Goal: Task Accomplishment & Management: Manage account settings

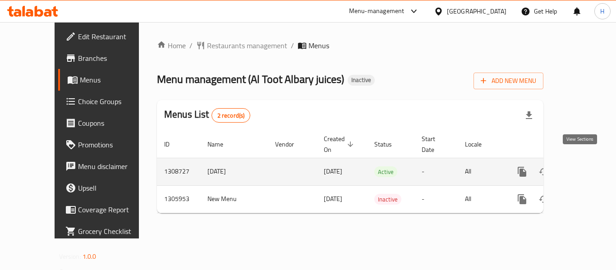
click at [582, 166] on icon "enhanced table" at bounding box center [587, 171] width 11 height 11
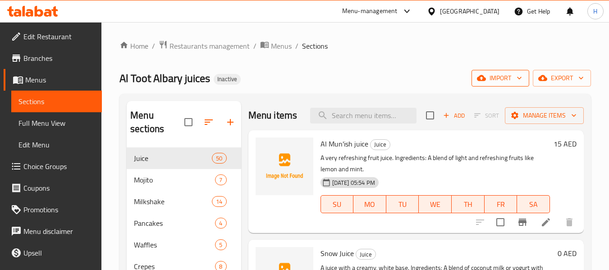
click at [482, 74] on icon "button" at bounding box center [481, 78] width 9 height 9
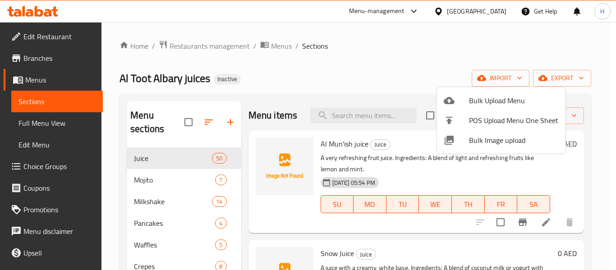
click at [536, 136] on span "Bulk Image upload" at bounding box center [513, 140] width 89 height 11
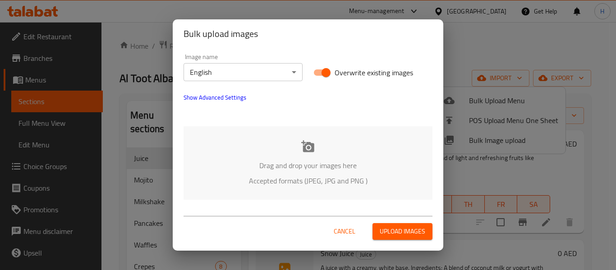
click at [265, 143] on div "Drag and drop your images here Accepted formats (JPEG, JPG and PNG )" at bounding box center [308, 163] width 249 height 74
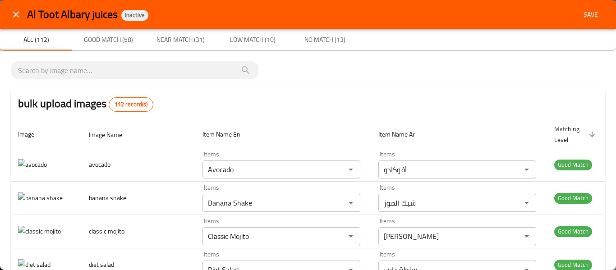
click at [17, 16] on icon "close" at bounding box center [16, 14] width 11 height 11
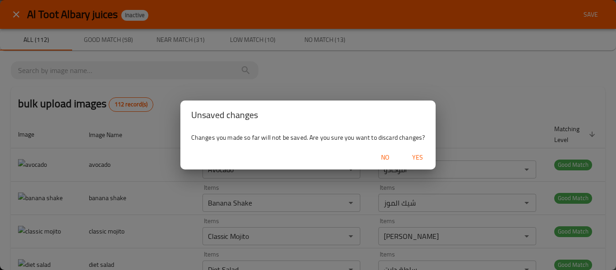
click at [425, 157] on span "Yes" at bounding box center [418, 157] width 22 height 11
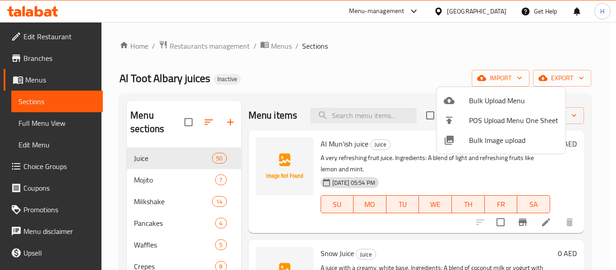
click at [458, 138] on div at bounding box center [456, 140] width 25 height 11
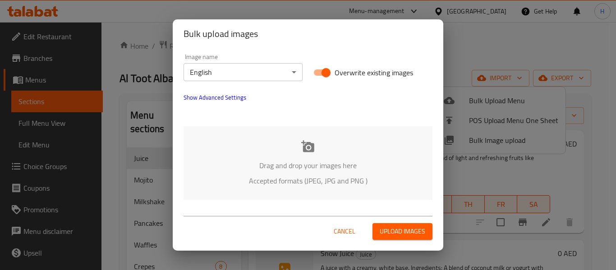
click at [286, 140] on div "Drag and drop your images here Accepted formats (JPEG, JPG and PNG )" at bounding box center [308, 163] width 249 height 74
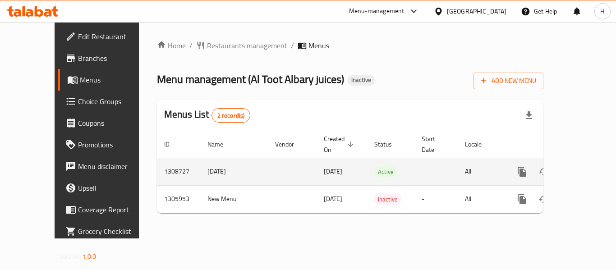
click at [583, 168] on icon "enhanced table" at bounding box center [587, 172] width 8 height 8
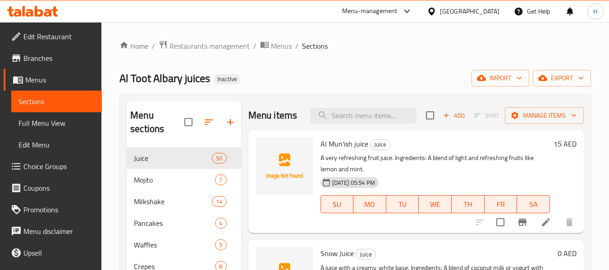
click at [516, 64] on div "Home / Restaurants management / Menus / Sections Al Toot Albary juices Inactive…" at bounding box center [356, 209] width 472 height 338
click at [513, 74] on span "import" at bounding box center [500, 78] width 43 height 11
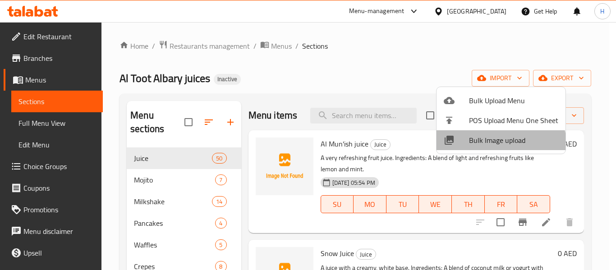
click at [489, 147] on li "Bulk Image upload" at bounding box center [501, 140] width 129 height 20
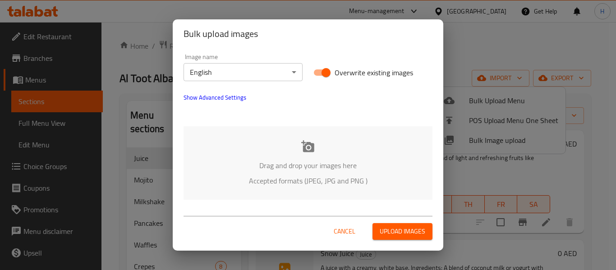
click at [219, 103] on button "Show Advanced Settings" at bounding box center [215, 98] width 74 height 22
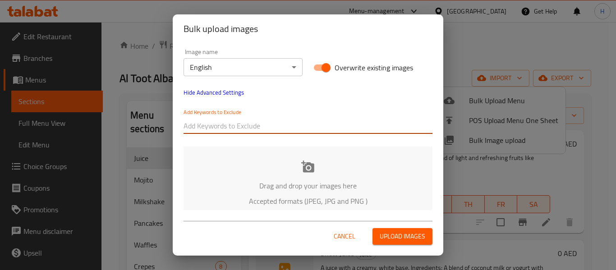
click at [231, 132] on input "text" at bounding box center [308, 126] width 249 height 14
click at [235, 159] on div "Drag and drop your images here Accepted formats (JPEG, JPG and PNG )" at bounding box center [308, 184] width 249 height 74
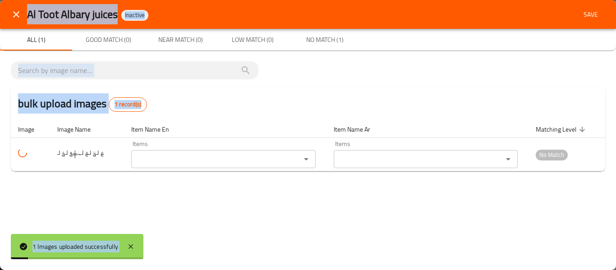
click at [190, 96] on div "bulk upload images 1 record(s)" at bounding box center [308, 104] width 594 height 34
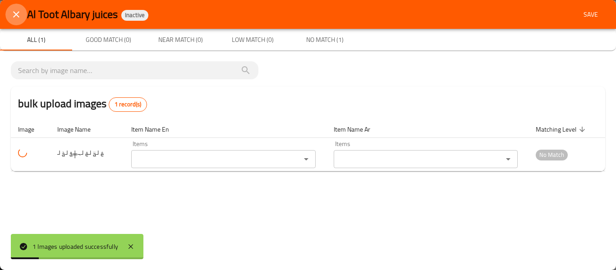
click at [11, 18] on icon "close" at bounding box center [16, 14] width 11 height 11
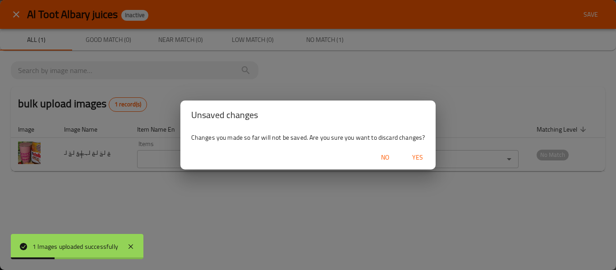
click at [419, 154] on span "Yes" at bounding box center [418, 157] width 22 height 11
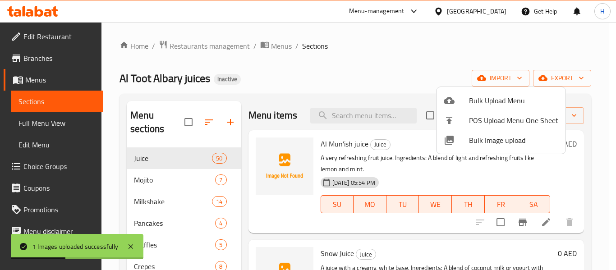
click at [478, 140] on span "Bulk Image upload" at bounding box center [513, 140] width 89 height 11
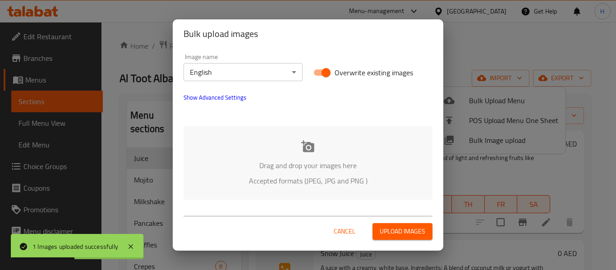
click at [273, 136] on div "Drag and drop your images here Accepted formats (JPEG, JPG and PNG )" at bounding box center [308, 163] width 249 height 74
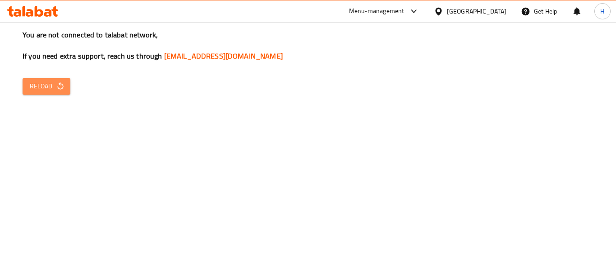
click at [61, 87] on icon "button" at bounding box center [60, 86] width 9 height 9
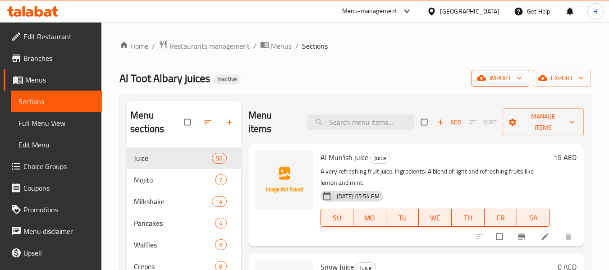
click at [502, 73] on span "import" at bounding box center [500, 78] width 43 height 11
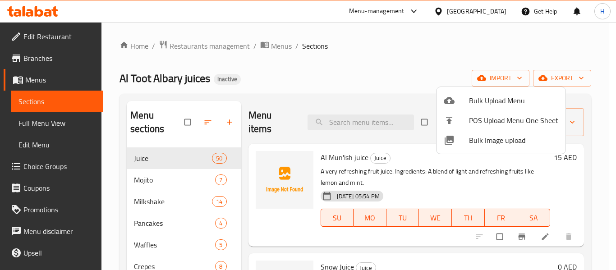
click at [467, 139] on div at bounding box center [456, 140] width 25 height 11
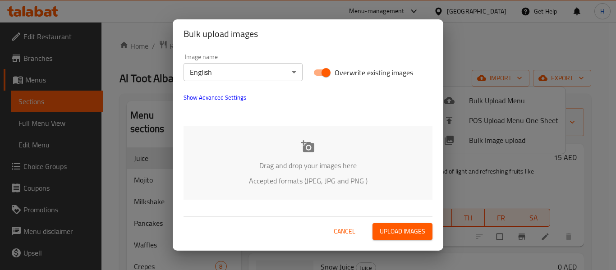
click at [251, 136] on div "Drag and drop your images here Accepted formats (JPEG, JPG and PNG )" at bounding box center [308, 163] width 249 height 74
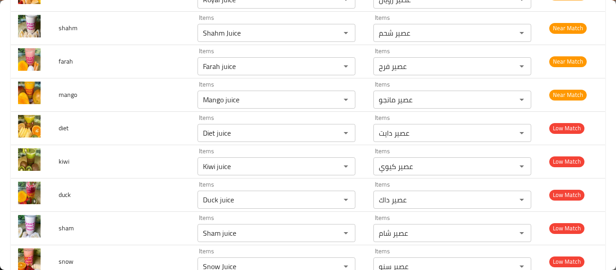
scroll to position [3127, 0]
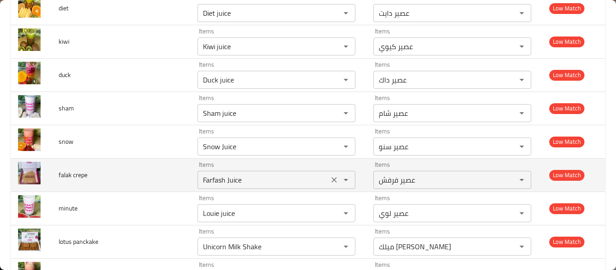
click at [330, 183] on icon "Clear" at bounding box center [334, 179] width 9 height 9
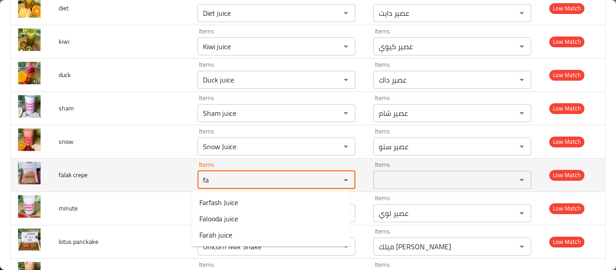
type crepe "fa"
click at [143, 180] on td "falak crepe" at bounding box center [120, 174] width 139 height 33
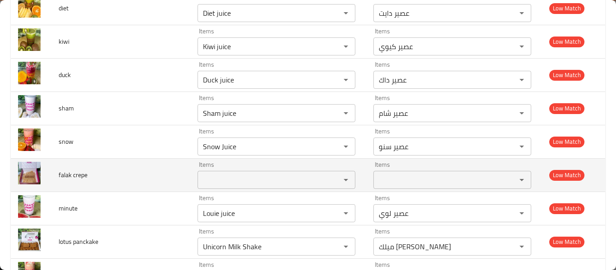
click at [238, 172] on div "Items" at bounding box center [277, 180] width 158 height 18
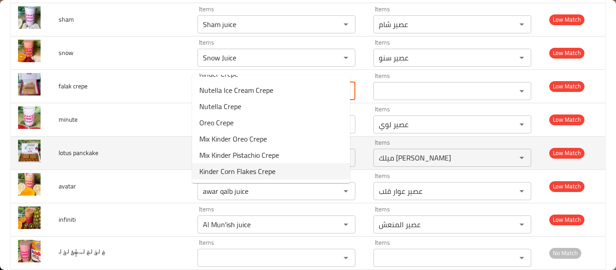
scroll to position [3247, 0]
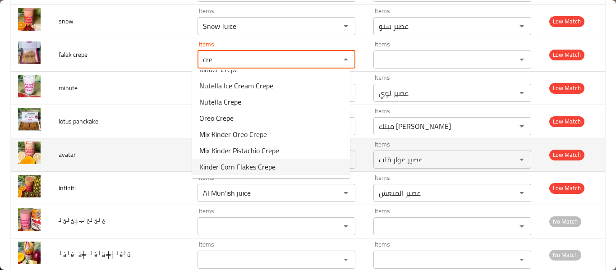
type crepe "cre"
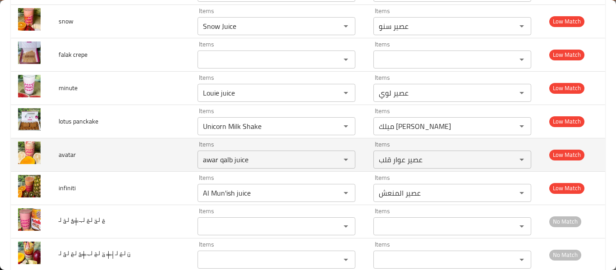
click at [124, 158] on td "avatar" at bounding box center [120, 154] width 139 height 33
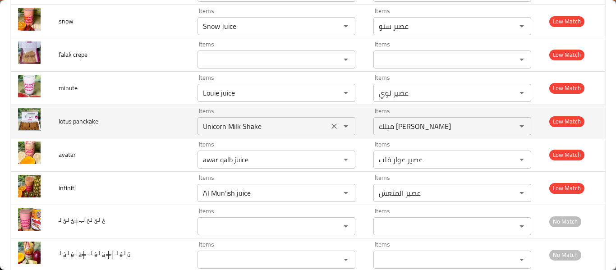
click at [341, 127] on icon "Open" at bounding box center [346, 126] width 11 height 11
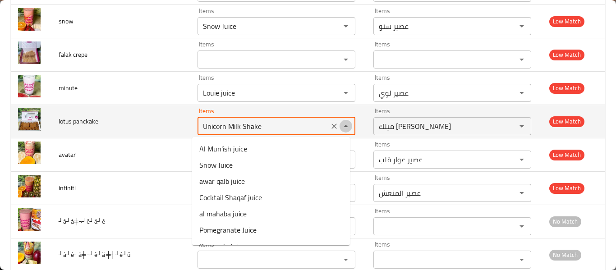
click at [340, 127] on button "Close" at bounding box center [346, 126] width 13 height 13
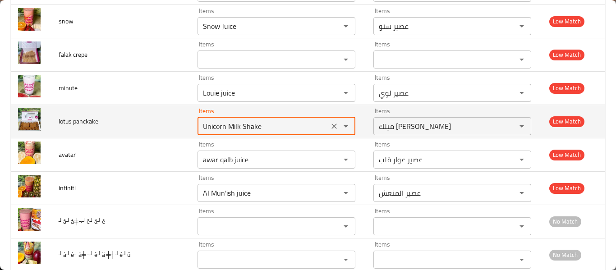
scroll to position [3127, 0]
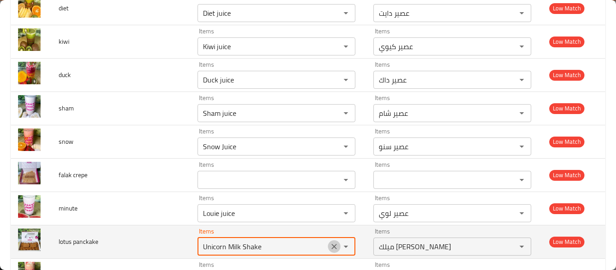
drag, startPoint x: 330, startPoint y: 249, endPoint x: 331, endPoint y: 235, distance: 13.1
click at [331, 249] on icon "Clear" at bounding box center [334, 246] width 9 height 9
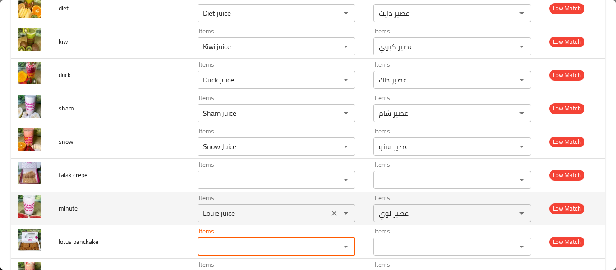
click at [341, 213] on icon "Open" at bounding box center [346, 213] width 11 height 11
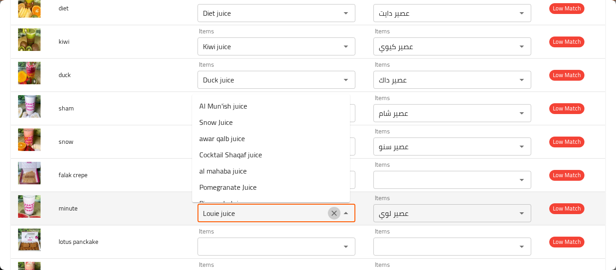
click at [331, 214] on icon "Clear" at bounding box center [334, 213] width 9 height 9
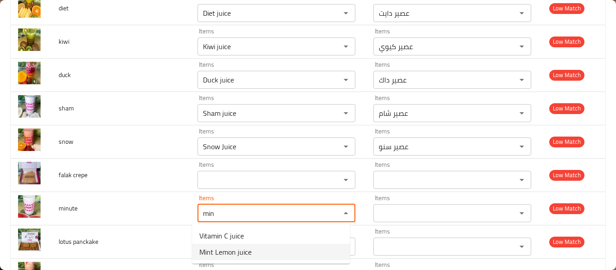
click at [250, 251] on span "Mint Lemon juice" at bounding box center [225, 252] width 52 height 11
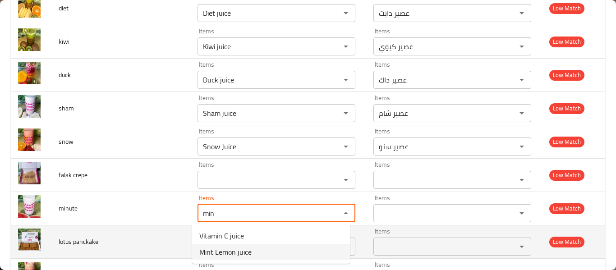
type input "Mint Lemon juice"
type input "عصير ليمون بالنعناع"
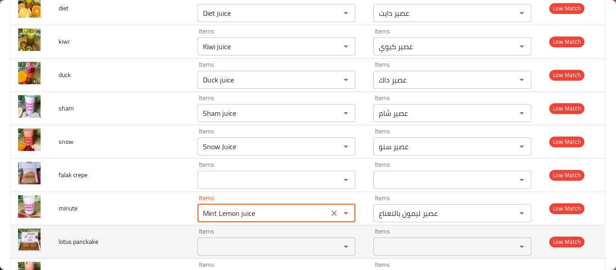
click at [258, 236] on div "Items Items" at bounding box center [277, 242] width 158 height 28
type input "Mint Lemon juice"
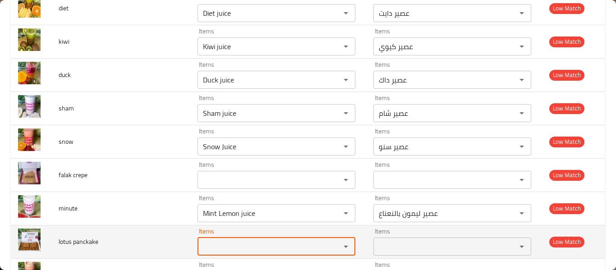
click at [256, 244] on panckake "Items" at bounding box center [263, 246] width 126 height 13
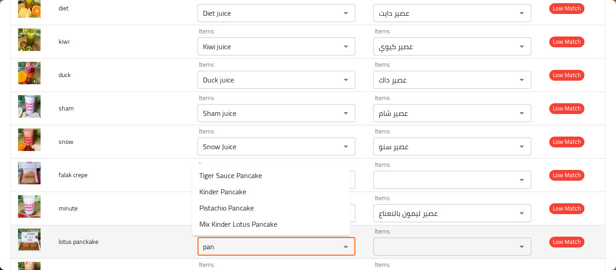
type panckake "pan"
click at [119, 250] on td "lotus panckake" at bounding box center [120, 241] width 139 height 33
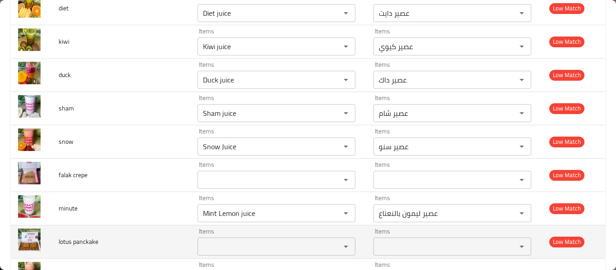
scroll to position [3247, 0]
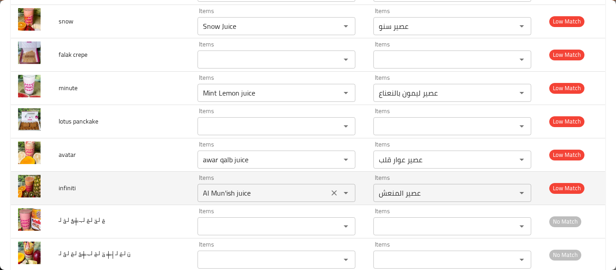
click at [331, 159] on icon "Clear" at bounding box center [333, 159] width 5 height 5
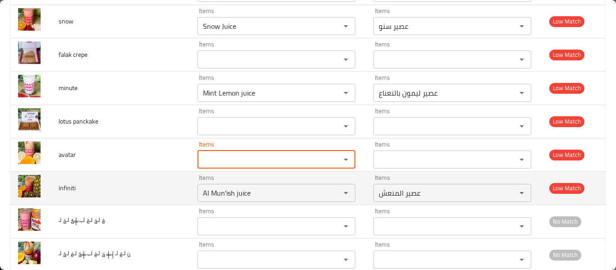
click at [330, 194] on icon "Clear" at bounding box center [334, 193] width 9 height 9
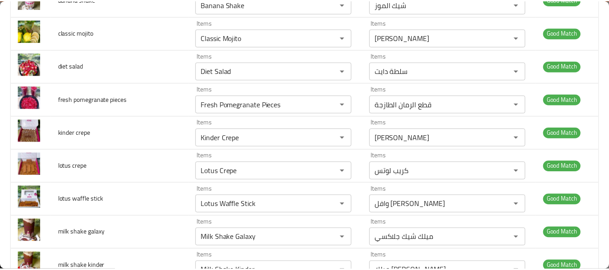
scroll to position [0, 0]
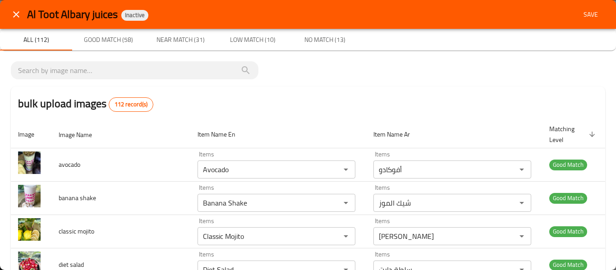
click at [580, 13] on span "Save" at bounding box center [591, 14] width 22 height 11
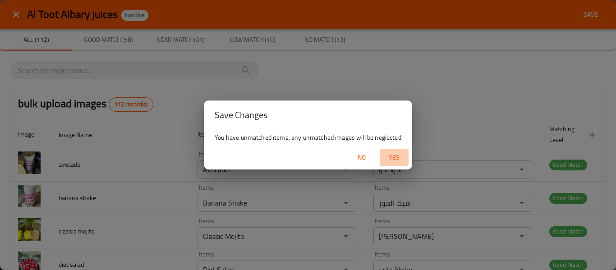
click at [390, 157] on span "Yes" at bounding box center [394, 157] width 22 height 11
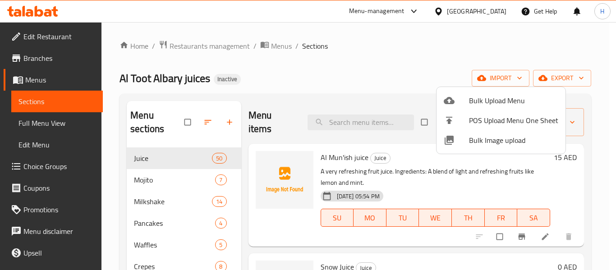
click at [57, 130] on div at bounding box center [308, 135] width 616 height 270
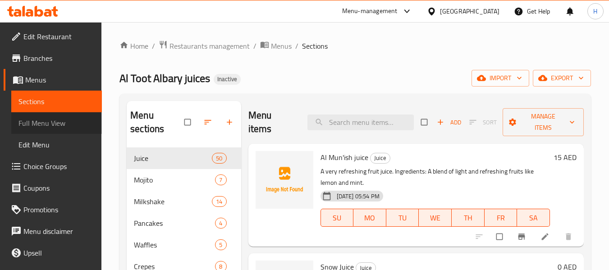
click at [62, 120] on span "Full Menu View" at bounding box center [56, 123] width 76 height 11
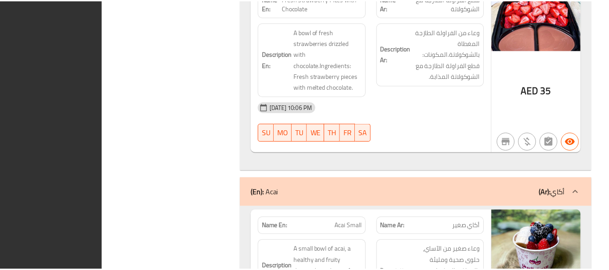
scroll to position [16745, 0]
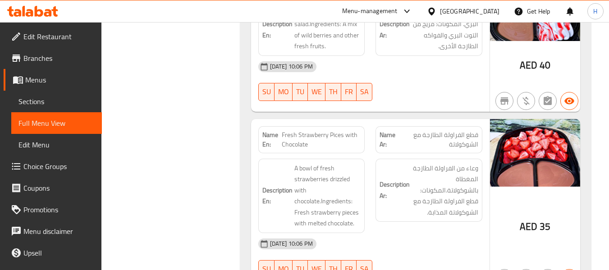
click at [474, 5] on div "United Arab Emirates" at bounding box center [463, 11] width 87 height 22
click at [465, 11] on div "United Arab Emirates" at bounding box center [470, 11] width 60 height 10
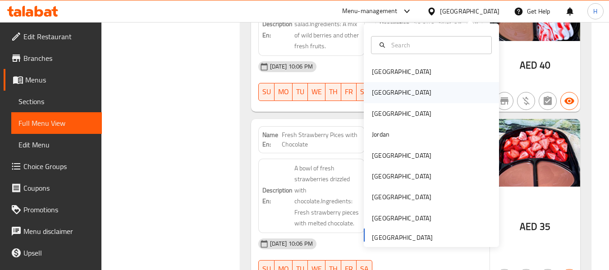
click at [387, 94] on div "Egypt" at bounding box center [402, 92] width 74 height 21
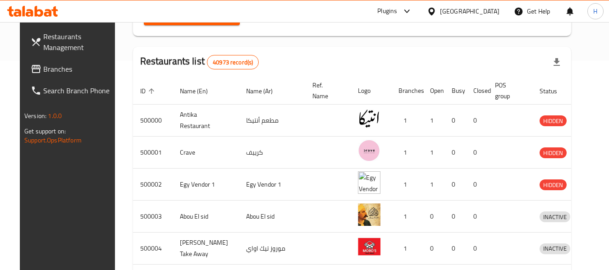
scroll to position [172, 0]
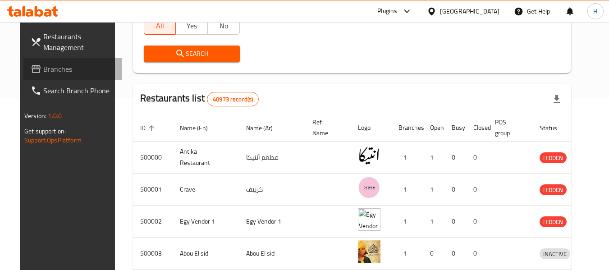
click at [43, 67] on span "Branches" at bounding box center [78, 69] width 71 height 11
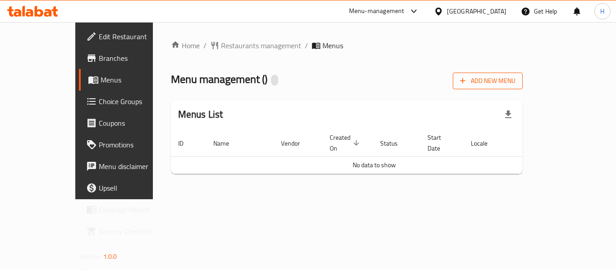
click at [523, 74] on button "Add New Menu" at bounding box center [488, 81] width 70 height 17
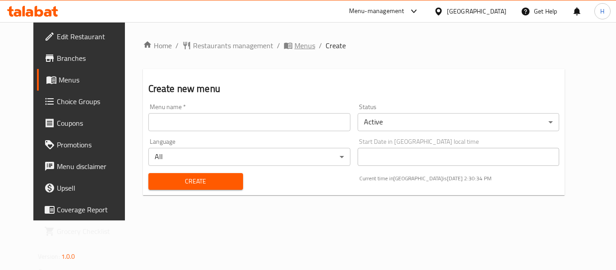
click at [295, 50] on span "Menus" at bounding box center [305, 45] width 21 height 11
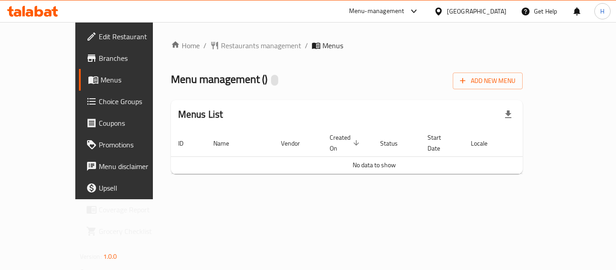
click at [209, 53] on div "Home / Restaurants management / Menus Menu management ( ) Add New Menu Menus Li…" at bounding box center [347, 110] width 352 height 141
click at [221, 48] on span "Restaurants management" at bounding box center [261, 45] width 80 height 11
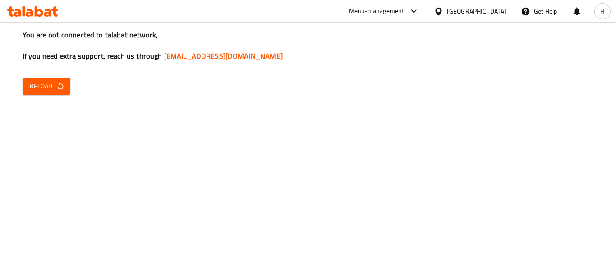
click at [56, 86] on icon "button" at bounding box center [60, 86] width 9 height 9
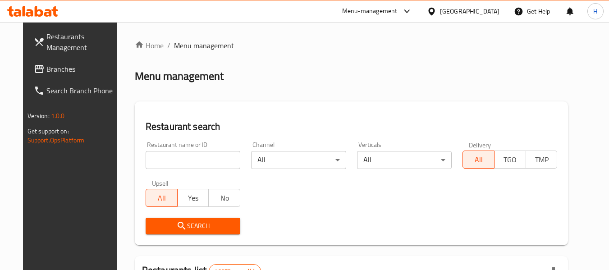
click at [46, 68] on span "Branches" at bounding box center [81, 69] width 71 height 11
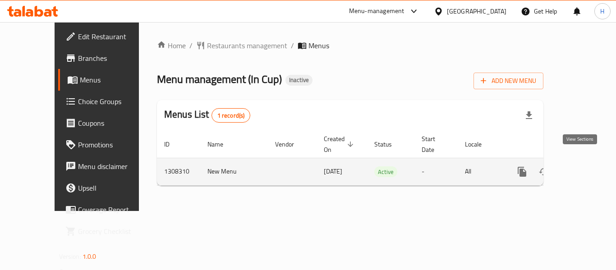
click at [582, 166] on icon "enhanced table" at bounding box center [587, 171] width 11 height 11
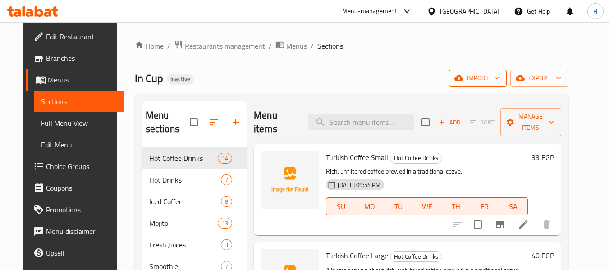
click at [500, 77] on span "import" at bounding box center [477, 78] width 43 height 11
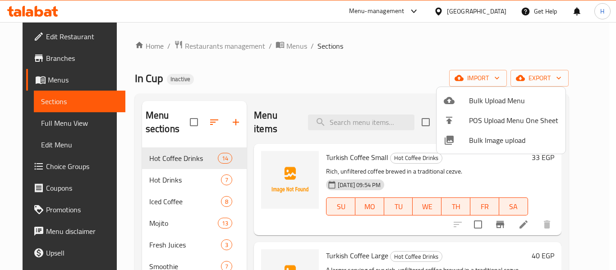
click at [459, 140] on div at bounding box center [456, 140] width 25 height 11
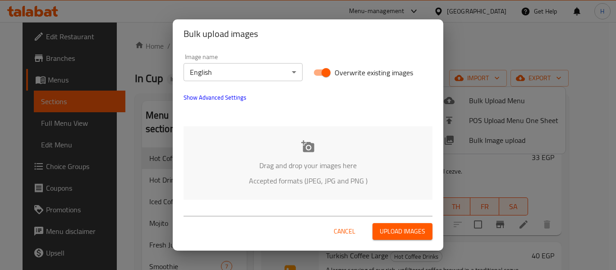
click at [258, 146] on div "Drag and drop your images here Accepted formats (JPEG, JPG and PNG )" at bounding box center [308, 163] width 249 height 74
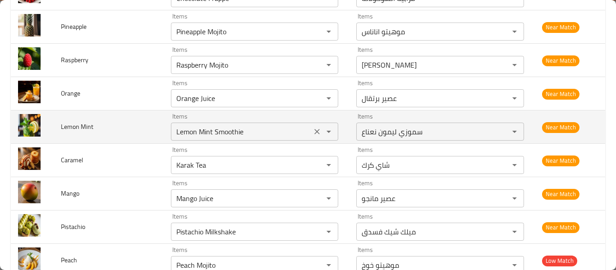
scroll to position [1323, 0]
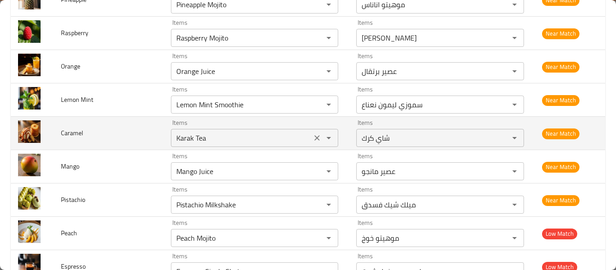
click at [313, 139] on icon "Clear" at bounding box center [317, 137] width 9 height 9
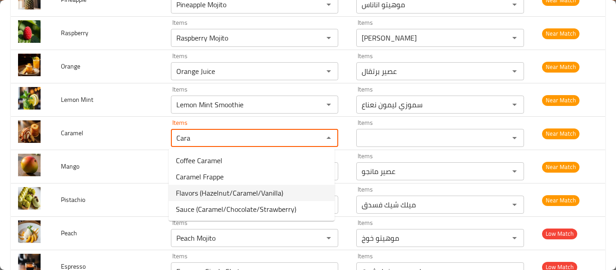
click at [284, 189] on li "Flavors (Hazelnut/Caramel/Vanilla)" at bounding box center [252, 193] width 166 height 16
type input "Flavors (Hazelnut/Caramel/Vanilla)"
type input "نكهات (بندق/كراميل/فانيليا)"
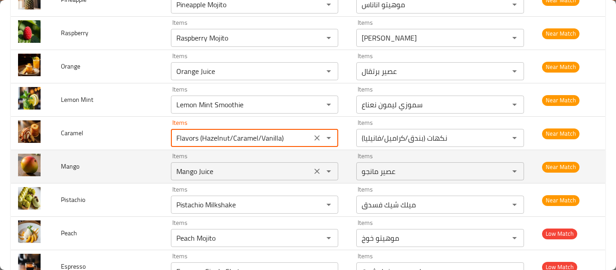
click at [316, 171] on icon "Clear" at bounding box center [317, 171] width 9 height 9
type input "Flavors (Hazelnut/Caramel/Vanilla)"
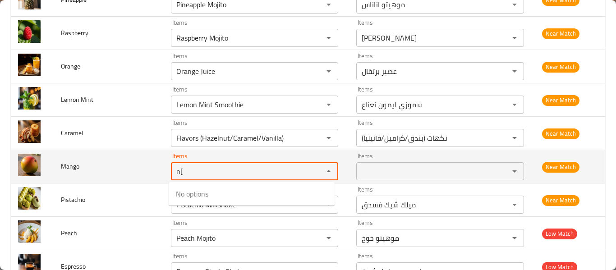
type input "n"
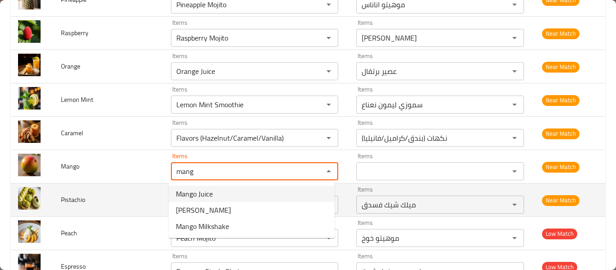
click at [249, 194] on li "Mango Juice" at bounding box center [252, 194] width 166 height 16
type input "Mango Juice"
type input "عصير مانجو"
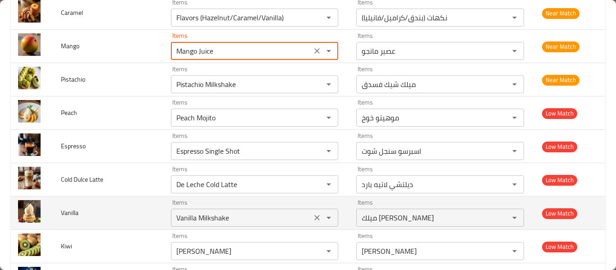
scroll to position [1684, 0]
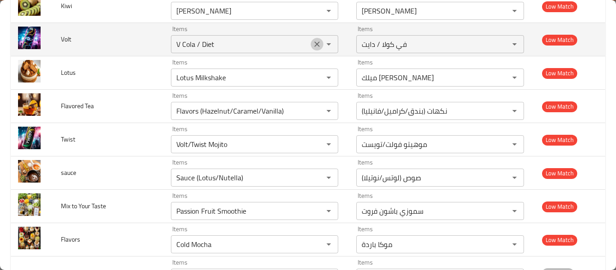
click at [317, 46] on icon "Clear" at bounding box center [317, 44] width 9 height 9
type input "Mango Juice"
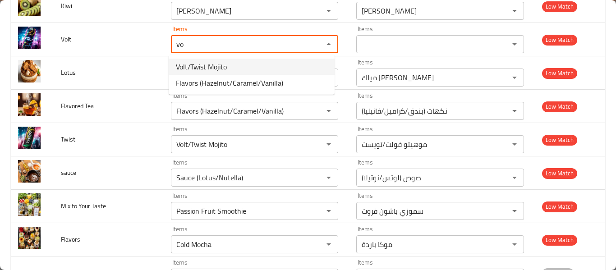
click at [193, 63] on span "Volt/Twist Mojito" at bounding box center [201, 66] width 51 height 11
type input "Volt/Twist Mojito"
type input "موهيتو فولت/تويست"
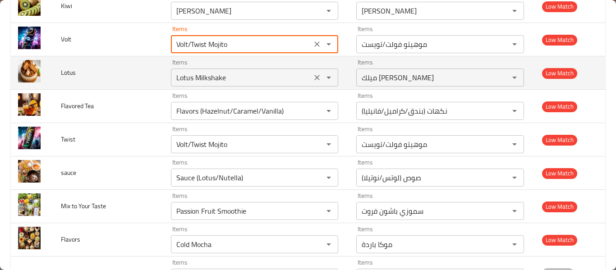
type input "Volt/Twist Mojito"
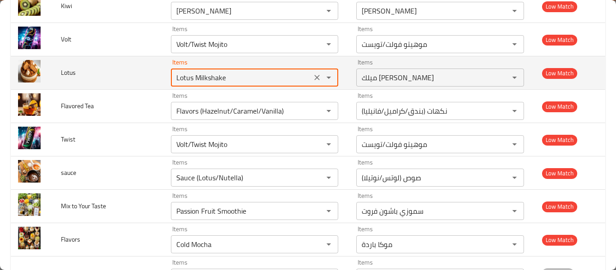
drag, startPoint x: 208, startPoint y: 79, endPoint x: 258, endPoint y: 86, distance: 51.0
click at [257, 86] on div "Lotus Milkshake Items" at bounding box center [255, 78] width 168 height 18
click at [258, 86] on div "Lotus Milkshake Items" at bounding box center [255, 78] width 168 height 18
type input "Lotus"
click at [313, 75] on icon "Clear" at bounding box center [317, 77] width 9 height 9
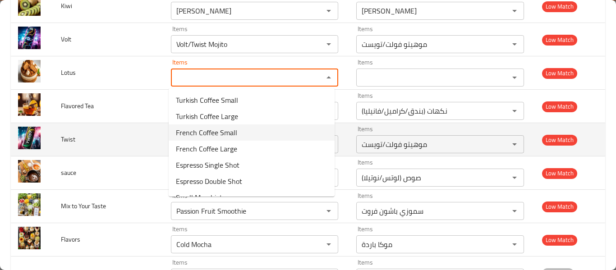
click at [132, 144] on td "Twist" at bounding box center [109, 139] width 110 height 33
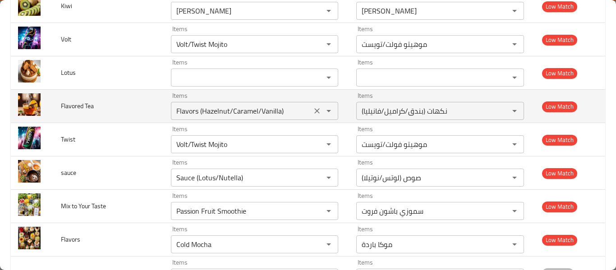
click at [313, 110] on icon "Clear" at bounding box center [317, 110] width 9 height 9
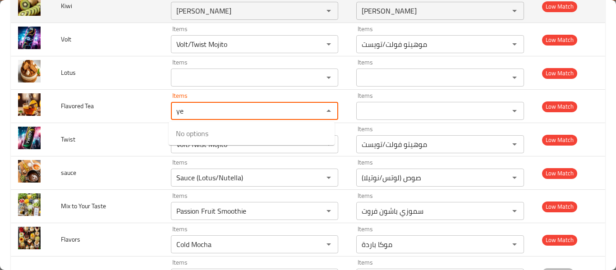
type Tea "y"
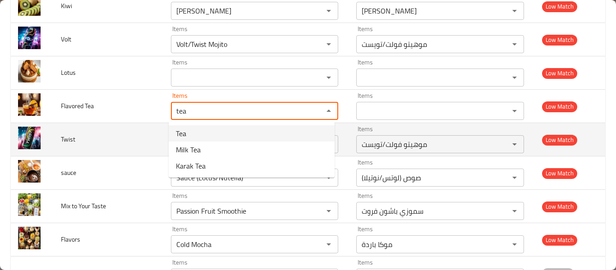
click at [199, 132] on Tea-option-0 "Tea" at bounding box center [252, 133] width 166 height 16
type Tea "Tea"
type Tea-ar "شاي"
click at [202, 132] on div "Items Volt/Twist Mojito Items" at bounding box center [255, 140] width 168 height 28
type Tea "Tea"
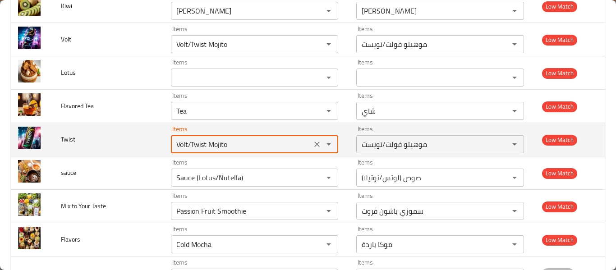
click at [202, 132] on div "Items Volt/Twist Mojito Items" at bounding box center [255, 140] width 168 height 28
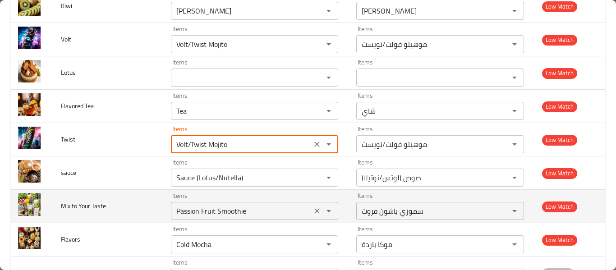
scroll to position [1721, 0]
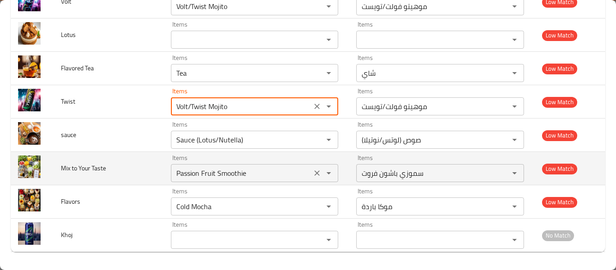
click at [313, 174] on icon "Clear" at bounding box center [317, 173] width 9 height 9
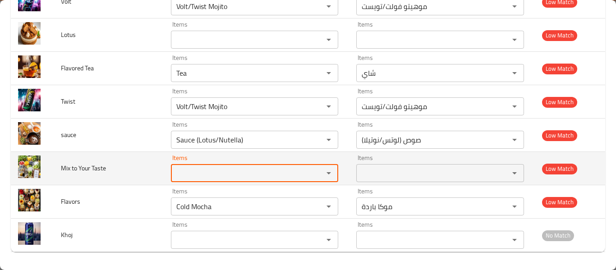
type Taste ","
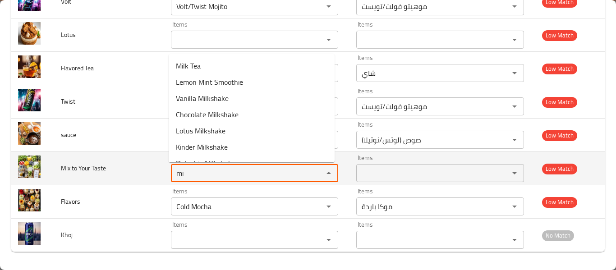
type Taste "mix"
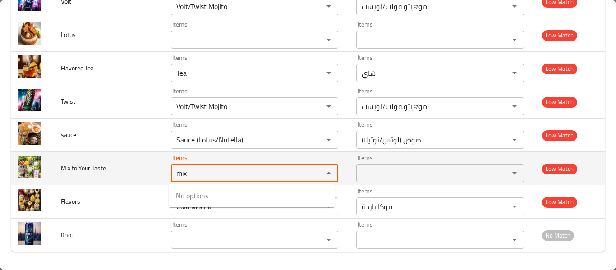
click at [316, 175] on div "enhanced table" at bounding box center [322, 173] width 23 height 13
click at [193, 172] on Taste "mix" at bounding box center [242, 173] width 136 height 13
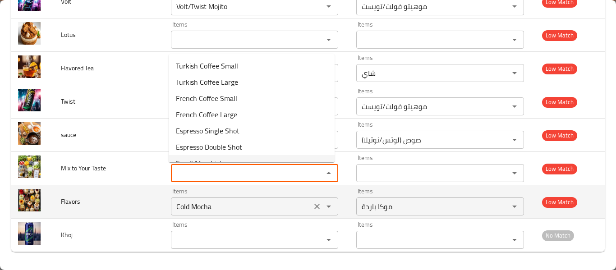
click at [313, 206] on icon "Clear" at bounding box center [317, 206] width 9 height 9
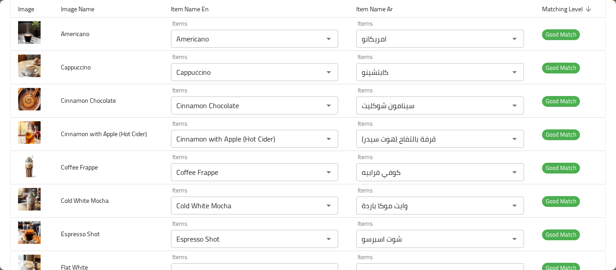
scroll to position [0, 0]
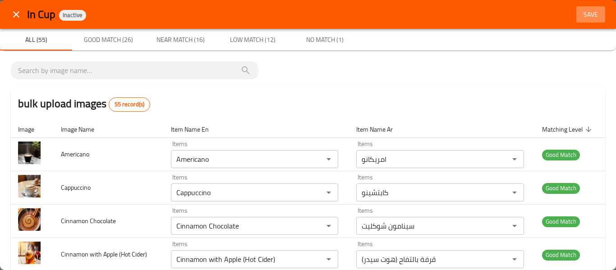
click at [584, 12] on span "Save" at bounding box center [591, 14] width 22 height 11
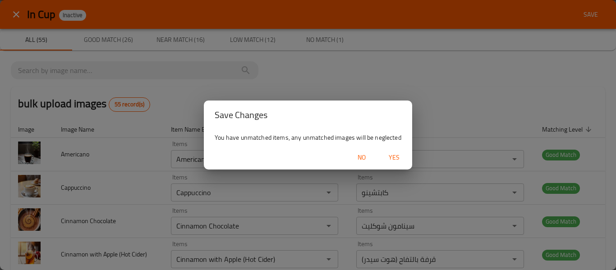
click at [386, 151] on button "Yes" at bounding box center [394, 157] width 29 height 17
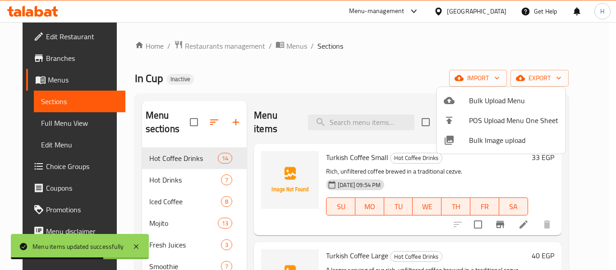
click at [40, 120] on div at bounding box center [308, 135] width 616 height 270
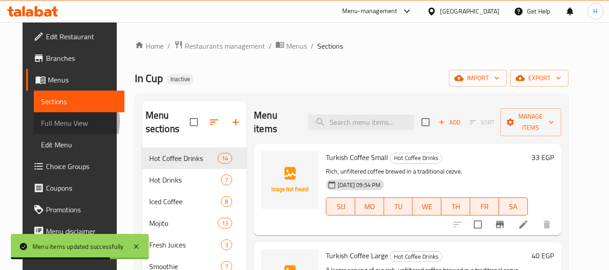
click at [41, 121] on span "Full Menu View" at bounding box center [79, 123] width 76 height 11
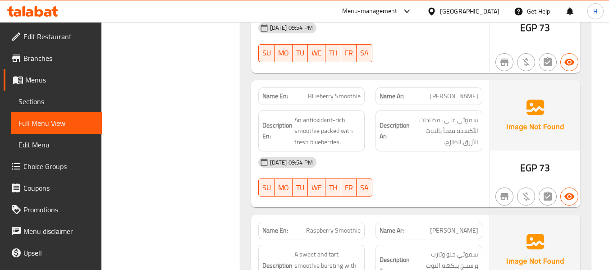
scroll to position [6783, 0]
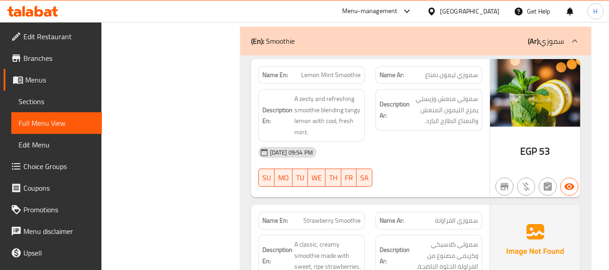
click at [40, 24] on ul "Edit Restaurant Branches Menus Sections Full Menu View Edit Menu Choice Groups …" at bounding box center [47, 166] width 109 height 289
click at [36, 35] on span "Edit Restaurant" at bounding box center [58, 36] width 71 height 11
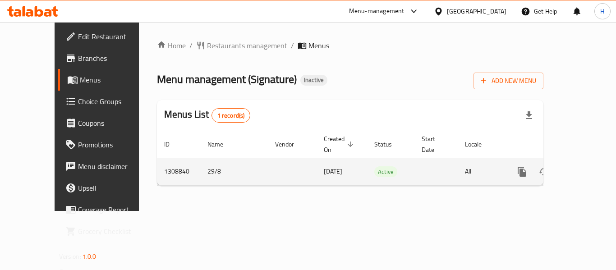
click at [584, 166] on icon "enhanced table" at bounding box center [587, 171] width 11 height 11
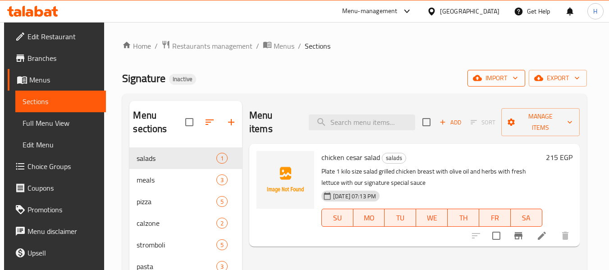
click at [500, 79] on span "import" at bounding box center [496, 78] width 43 height 11
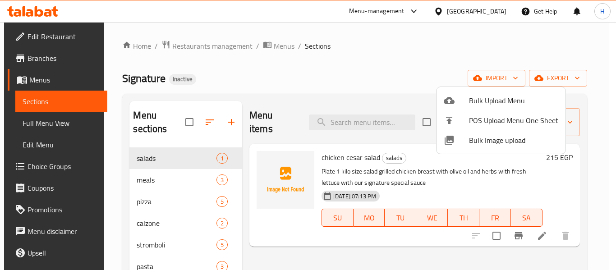
click at [487, 138] on span "Bulk Image upload" at bounding box center [513, 140] width 89 height 11
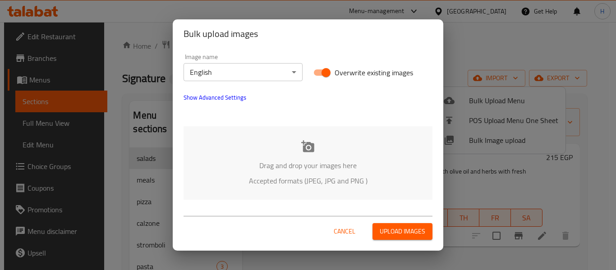
click at [232, 156] on div "Drag and drop your images here Accepted formats (JPEG, JPG and PNG )" at bounding box center [308, 163] width 249 height 74
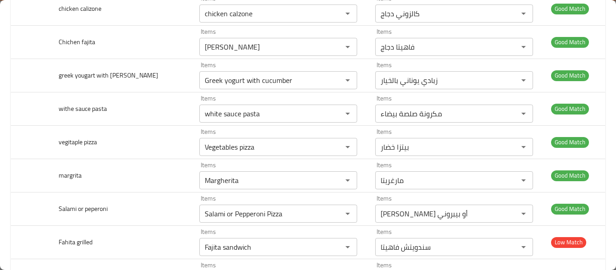
scroll to position [842, 0]
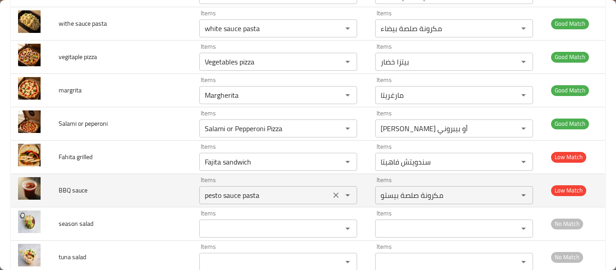
click at [335, 195] on icon "Clear" at bounding box center [335, 195] width 9 height 9
click at [335, 195] on div "enhanced table" at bounding box center [341, 195] width 23 height 13
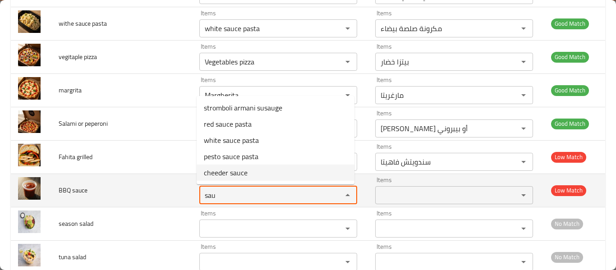
type sauce "sau"
click at [129, 196] on td "BBQ sauce" at bounding box center [121, 190] width 141 height 33
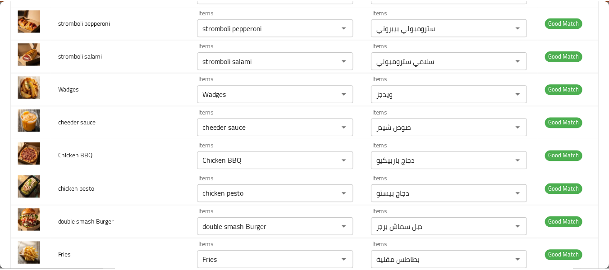
scroll to position [0, 0]
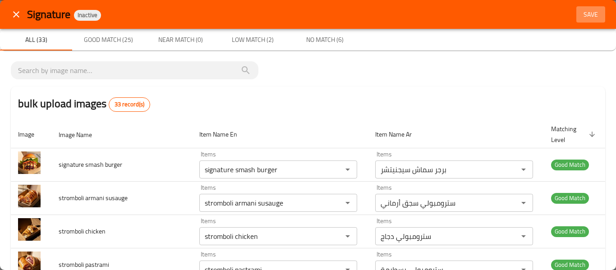
click at [589, 13] on span "Save" at bounding box center [591, 14] width 22 height 11
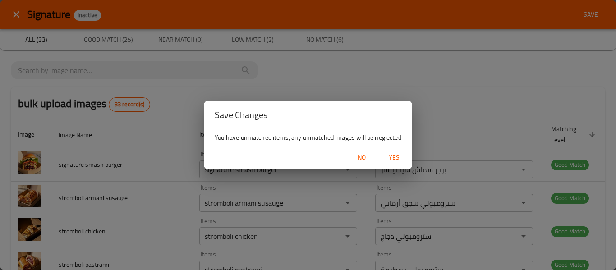
click at [399, 161] on span "Yes" at bounding box center [394, 157] width 22 height 11
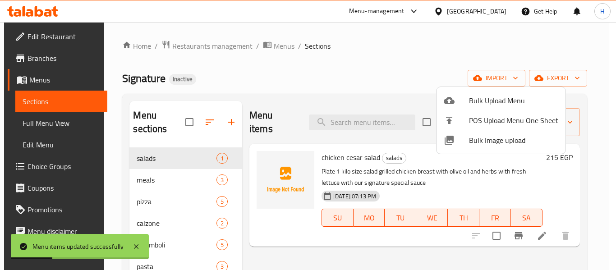
click at [25, 31] on div at bounding box center [308, 135] width 616 height 270
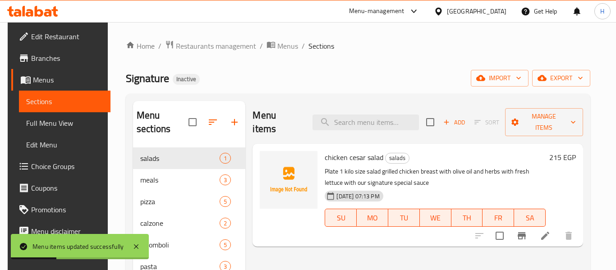
click at [31, 31] on span "Edit Restaurant" at bounding box center [67, 36] width 72 height 11
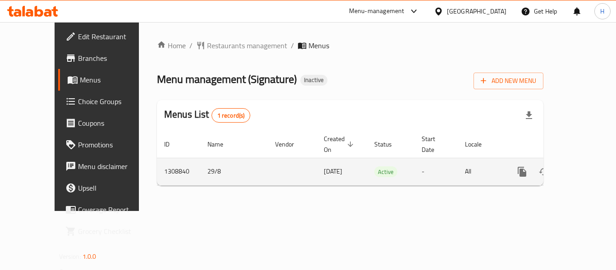
click at [582, 166] on icon "enhanced table" at bounding box center [587, 171] width 11 height 11
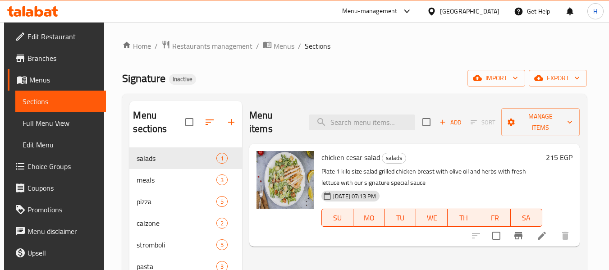
click at [35, 124] on span "Full Menu View" at bounding box center [61, 123] width 76 height 11
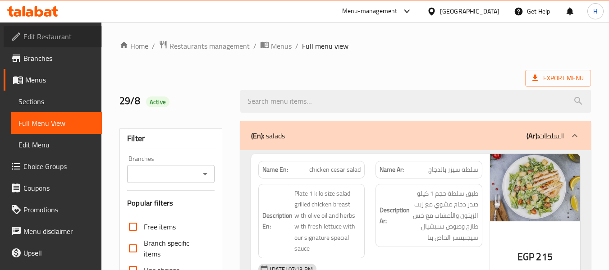
click at [56, 43] on link "Edit Restaurant" at bounding box center [53, 37] width 98 height 22
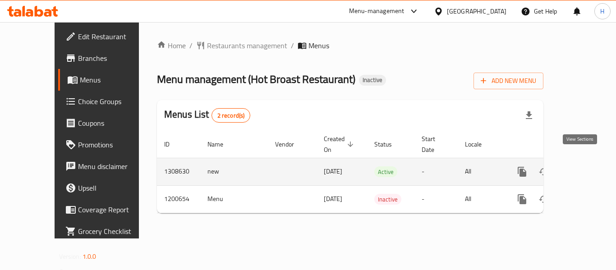
click at [583, 168] on icon "enhanced table" at bounding box center [587, 172] width 8 height 8
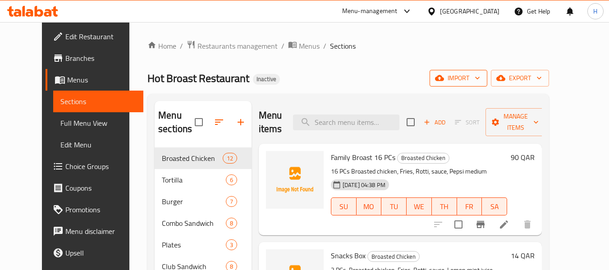
click at [482, 75] on icon "button" at bounding box center [477, 78] width 9 height 9
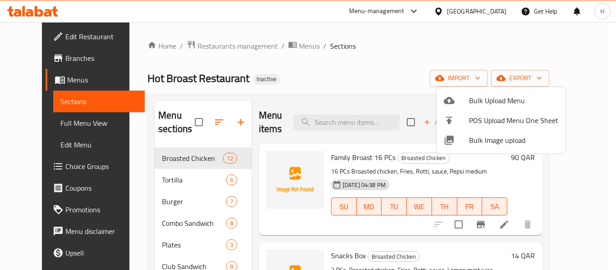
click at [488, 146] on span "Bulk Image upload" at bounding box center [513, 140] width 89 height 11
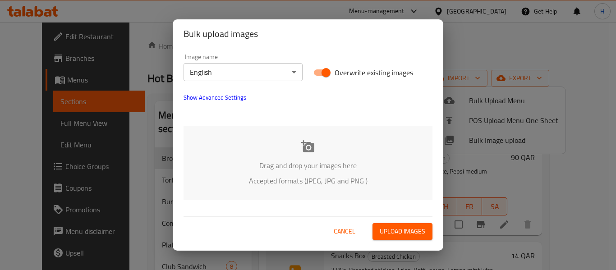
click at [282, 150] on div "Drag and drop your images here Accepted formats (JPEG, JPG and PNG )" at bounding box center [308, 163] width 249 height 74
click at [263, 154] on div "Drag and drop your images here Accepted formats (JPEG, JPG and PNG )" at bounding box center [308, 163] width 249 height 74
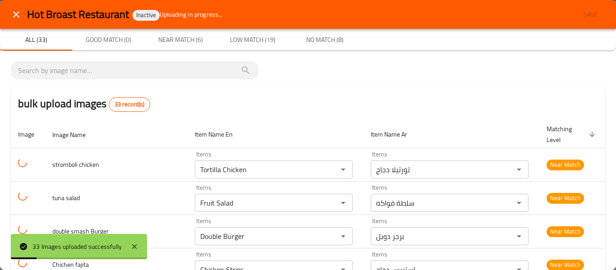
click at [12, 17] on icon "close" at bounding box center [16, 14] width 11 height 11
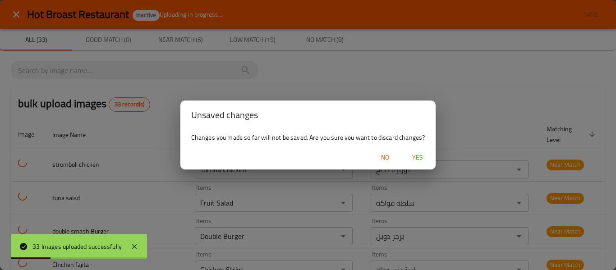
click at [418, 153] on span "Yes" at bounding box center [418, 157] width 22 height 11
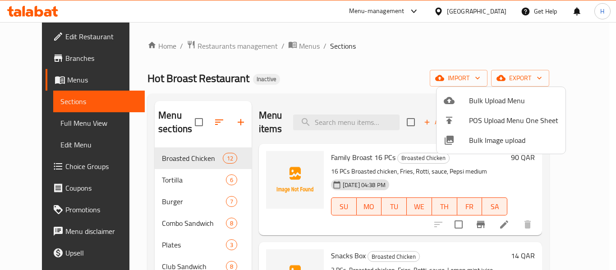
click at [470, 137] on span "Bulk Image upload" at bounding box center [513, 140] width 89 height 11
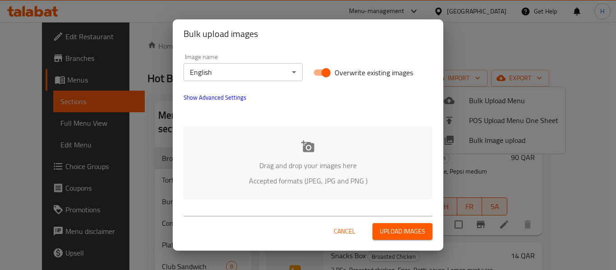
click at [267, 162] on p "Drag and drop your images here" at bounding box center [308, 165] width 222 height 11
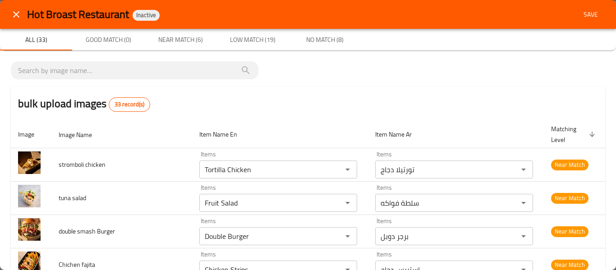
click at [16, 15] on icon "close" at bounding box center [16, 14] width 6 height 6
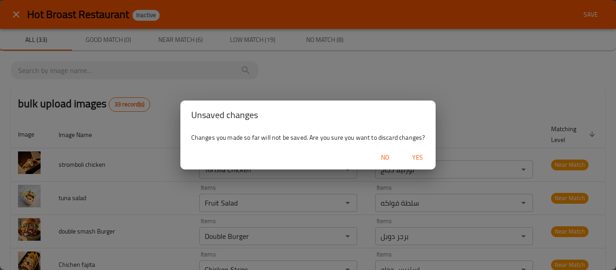
click at [381, 156] on span "No" at bounding box center [385, 157] width 22 height 11
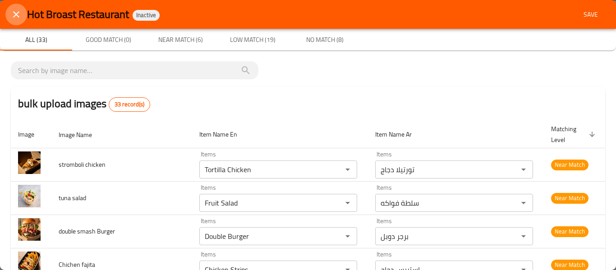
click at [11, 5] on button "close" at bounding box center [16, 15] width 22 height 22
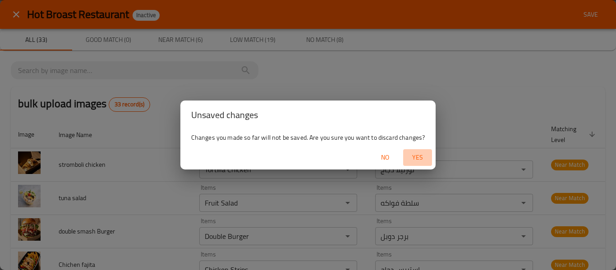
click at [424, 157] on span "Yes" at bounding box center [418, 157] width 22 height 11
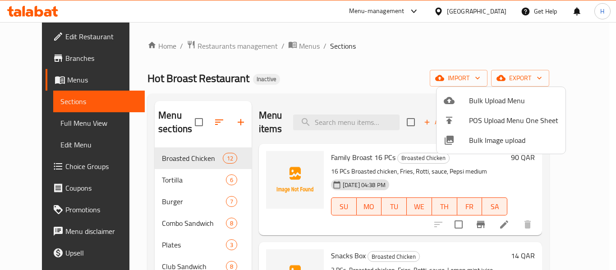
click at [525, 141] on span "Bulk Image upload" at bounding box center [513, 140] width 89 height 11
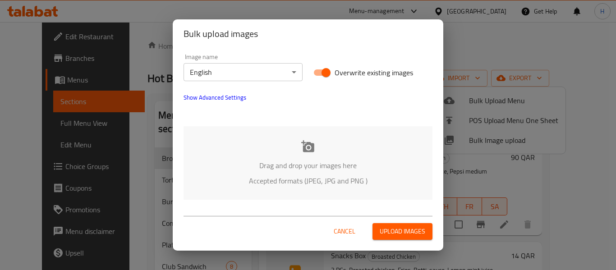
click at [221, 173] on div "Drag and drop your images here Accepted formats (JPEG, JPG and PNG )" at bounding box center [308, 163] width 249 height 74
click at [341, 92] on div "Image name English ​ Overwrite existing images Show Advanced Settings" at bounding box center [308, 83] width 260 height 71
click at [317, 172] on div "Drag and drop your images here Accepted formats (JPEG, JPG and PNG )" at bounding box center [308, 163] width 249 height 74
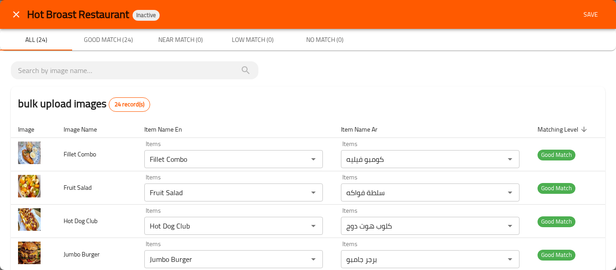
click at [577, 5] on div "Hot Broast Restaurant Inactive Save" at bounding box center [308, 14] width 616 height 29
click at [580, 8] on button "Save" at bounding box center [590, 14] width 29 height 17
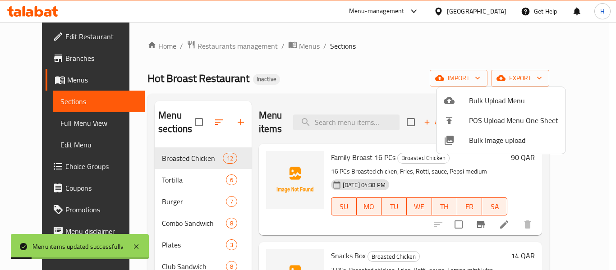
click at [47, 127] on div at bounding box center [308, 135] width 616 height 270
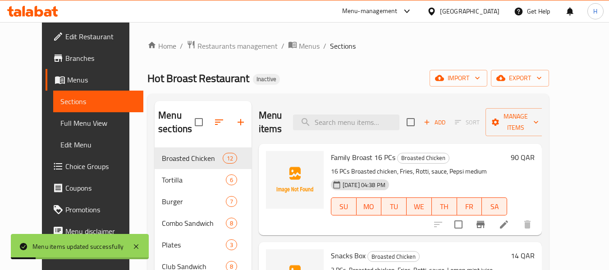
click at [60, 127] on span "Full Menu View" at bounding box center [98, 123] width 76 height 11
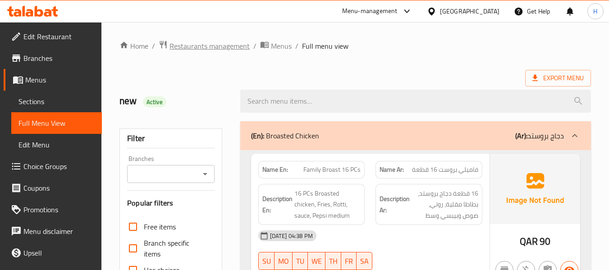
click at [212, 46] on span "Restaurants management" at bounding box center [210, 46] width 80 height 11
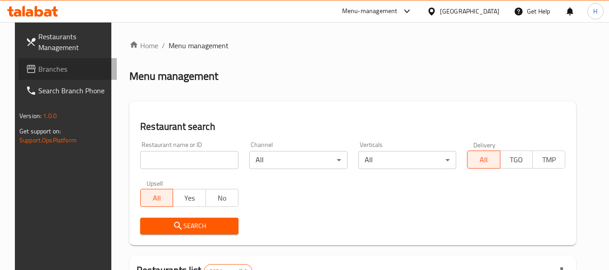
click at [26, 72] on icon at bounding box center [31, 69] width 11 height 11
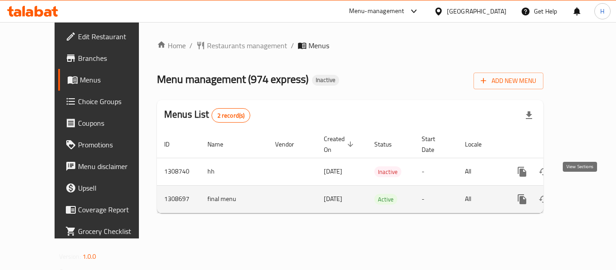
click at [582, 194] on icon "enhanced table" at bounding box center [587, 199] width 11 height 11
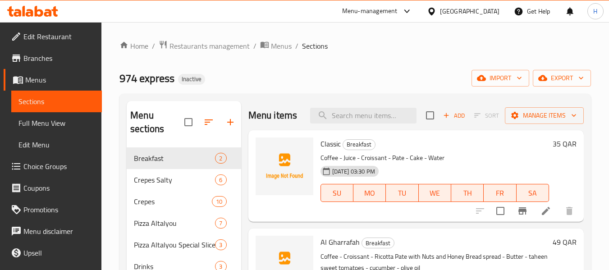
click at [359, 51] on ol "Home / Restaurants management / Menus / Sections" at bounding box center [356, 46] width 472 height 12
click at [507, 80] on span "import" at bounding box center [500, 78] width 43 height 11
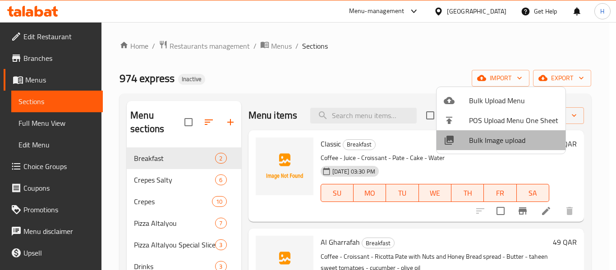
click at [502, 138] on span "Bulk Image upload" at bounding box center [513, 140] width 89 height 11
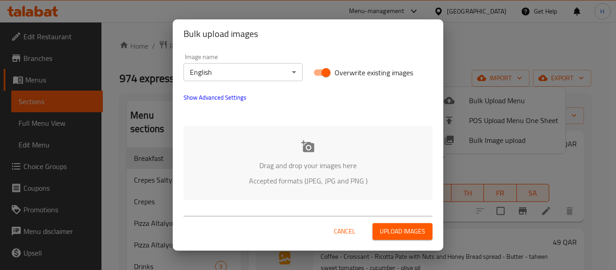
click at [284, 189] on div "Drag and drop your images here Accepted formats (JPEG, JPG and PNG )" at bounding box center [308, 163] width 249 height 74
click at [357, 160] on div "Drag and drop your images here Accepted formats (JPEG, JPG and PNG )" at bounding box center [308, 163] width 249 height 74
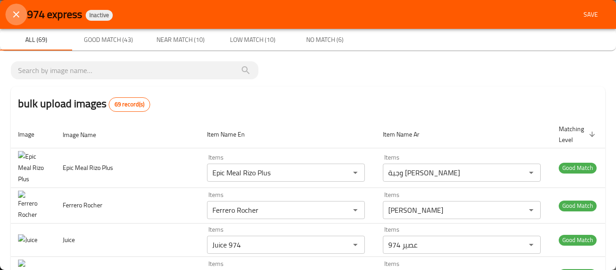
click at [16, 12] on icon "close" at bounding box center [16, 14] width 11 height 11
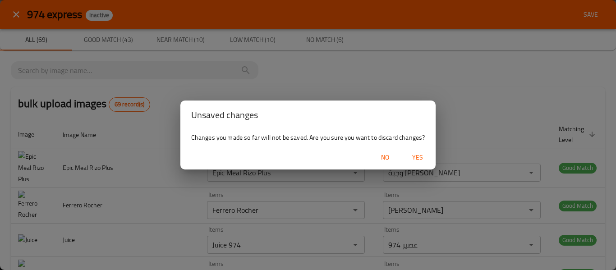
click at [421, 153] on span "Yes" at bounding box center [418, 157] width 22 height 11
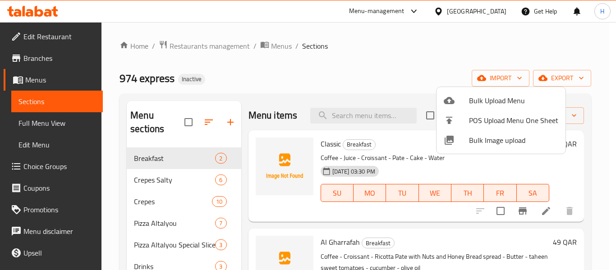
click at [464, 135] on div at bounding box center [456, 140] width 25 height 11
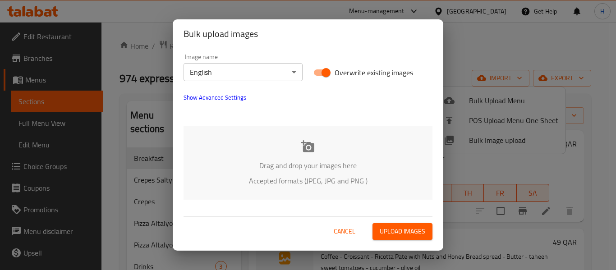
click at [184, 160] on div "Drag and drop your images here Accepted formats (JPEG, JPG and PNG )" at bounding box center [308, 163] width 249 height 74
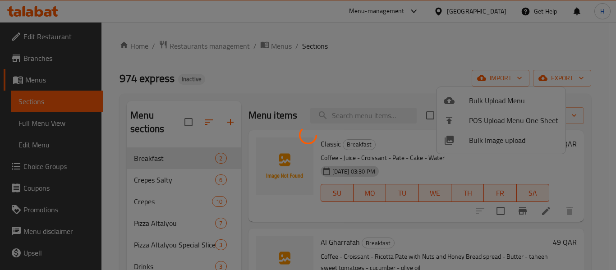
click at [216, 153] on div at bounding box center [308, 135] width 616 height 270
click at [215, 53] on div at bounding box center [308, 135] width 616 height 270
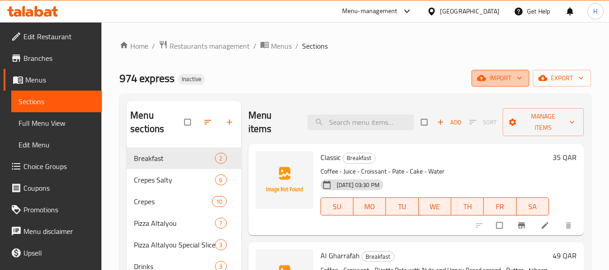
click at [513, 78] on span "import" at bounding box center [500, 78] width 43 height 11
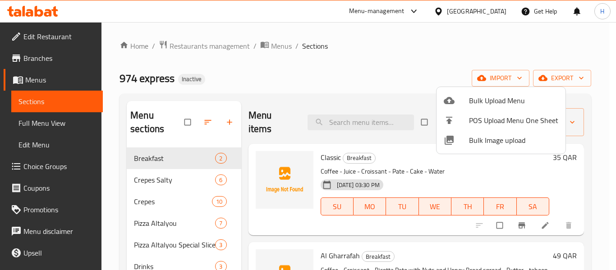
click at [477, 140] on span "Bulk Image upload" at bounding box center [513, 140] width 89 height 11
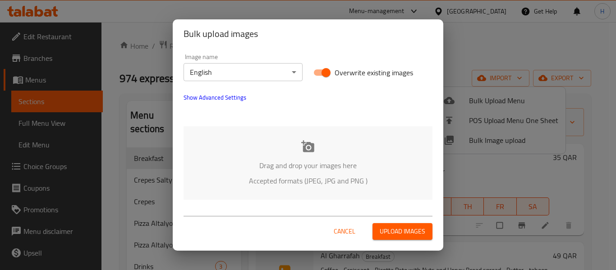
click at [263, 142] on div "Drag and drop your images here Accepted formats (JPEG, JPG and PNG )" at bounding box center [308, 163] width 249 height 74
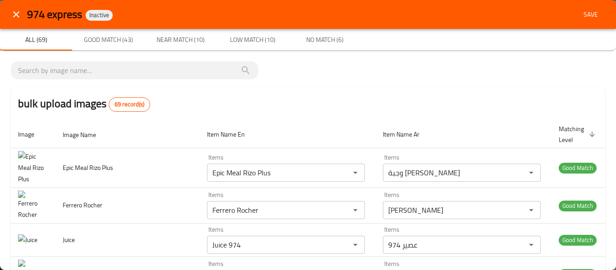
click at [0, 24] on div "974 express Inactive Save" at bounding box center [308, 14] width 616 height 29
click at [5, 23] on div "974 express Inactive Save" at bounding box center [308, 14] width 616 height 29
click at [15, 11] on icon "close" at bounding box center [16, 14] width 11 height 11
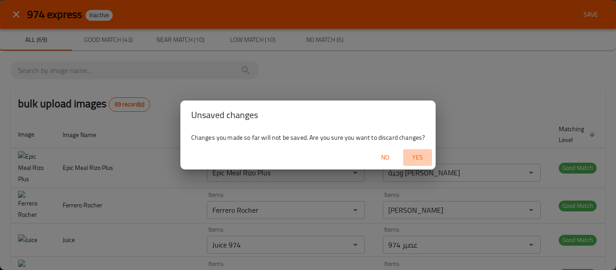
click at [428, 164] on button "Yes" at bounding box center [417, 157] width 29 height 17
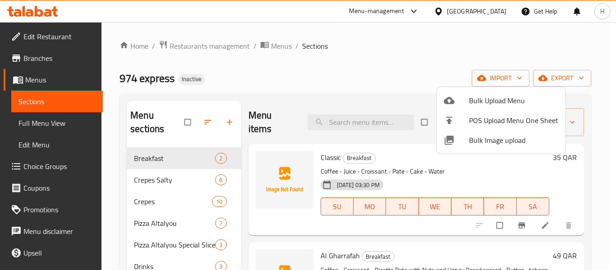
click at [352, 80] on div at bounding box center [308, 135] width 616 height 270
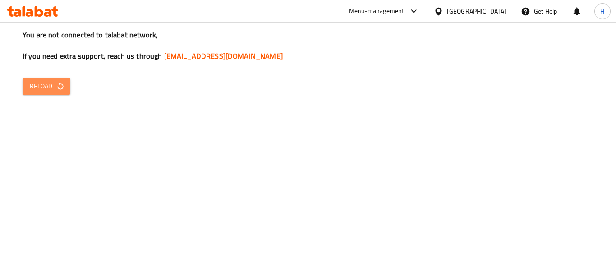
click at [39, 88] on span "Reload" at bounding box center [46, 86] width 33 height 11
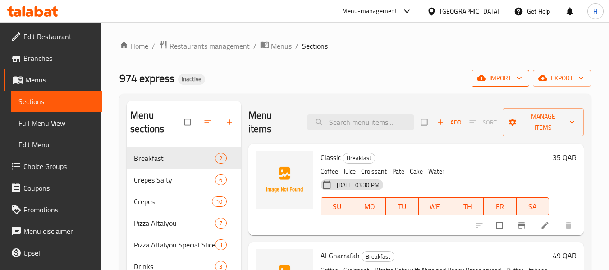
click at [493, 73] on span "import" at bounding box center [500, 78] width 43 height 11
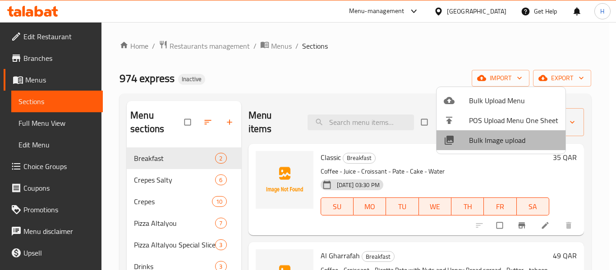
click at [506, 135] on span "Bulk Image upload" at bounding box center [513, 140] width 89 height 11
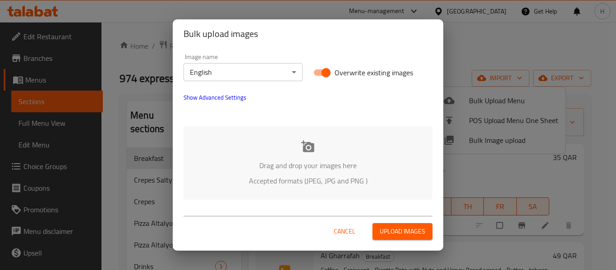
click at [237, 159] on div "Drag and drop your images here Accepted formats (JPEG, JPG and PNG )" at bounding box center [308, 163] width 249 height 74
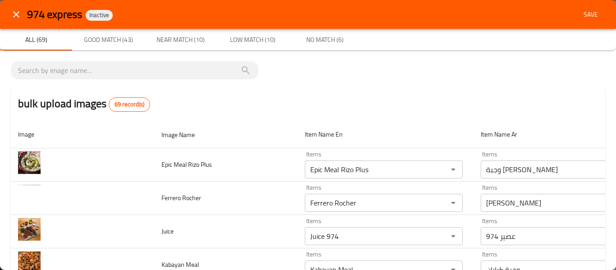
click at [14, 13] on icon "close" at bounding box center [16, 14] width 6 height 6
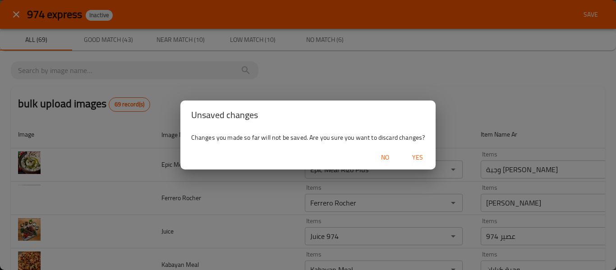
drag, startPoint x: 406, startPoint y: 148, endPoint x: 413, endPoint y: 157, distance: 11.2
click at [406, 148] on div "No Yes" at bounding box center [308, 158] width 256 height 24
click at [414, 157] on span "Yes" at bounding box center [418, 157] width 22 height 11
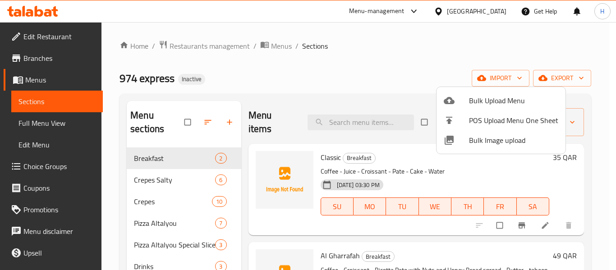
click at [494, 137] on span "Bulk Image upload" at bounding box center [513, 140] width 89 height 11
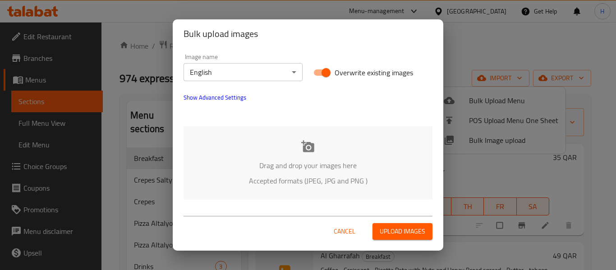
click at [373, 223] on button "Upload images" at bounding box center [403, 231] width 60 height 17
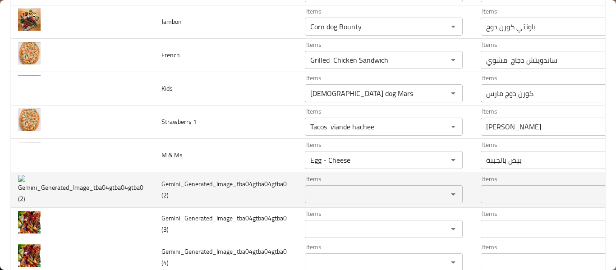
scroll to position [1959, 0]
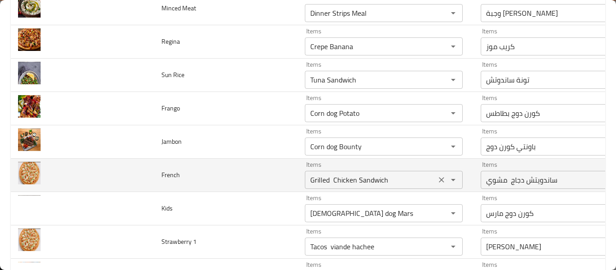
click at [441, 177] on icon "Clear" at bounding box center [441, 179] width 9 height 9
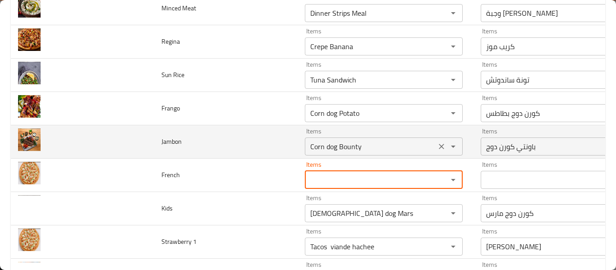
click at [439, 148] on icon "Clear" at bounding box center [441, 146] width 9 height 9
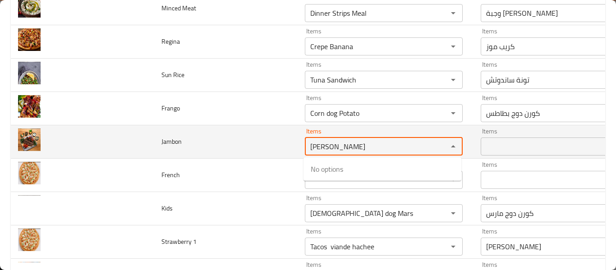
drag, startPoint x: 383, startPoint y: 144, endPoint x: 404, endPoint y: 145, distance: 20.3
click at [385, 144] on input "Ja" at bounding box center [371, 146] width 126 height 13
type input "Ja"
click at [260, 147] on td "Jambon" at bounding box center [225, 141] width 143 height 33
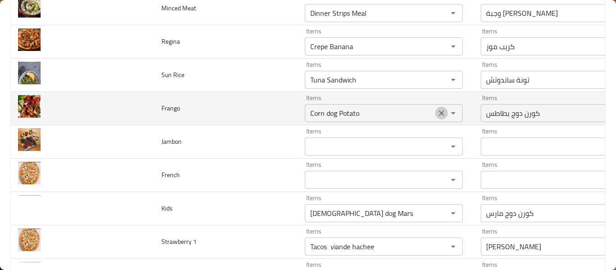
click at [437, 110] on icon "Clear" at bounding box center [441, 113] width 9 height 9
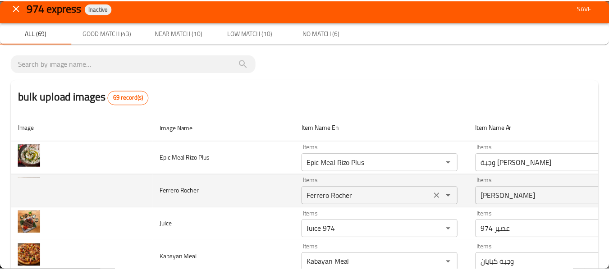
scroll to position [0, 0]
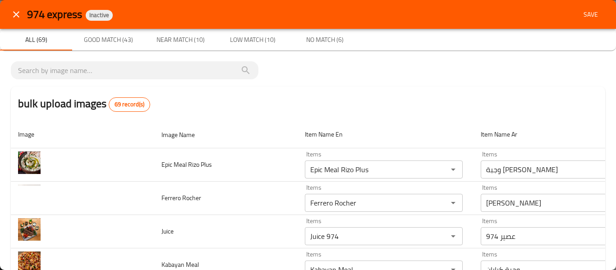
click at [581, 22] on button "Save" at bounding box center [590, 14] width 29 height 17
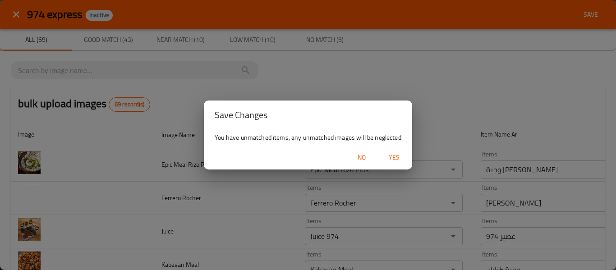
click at [402, 151] on button "Yes" at bounding box center [394, 157] width 29 height 17
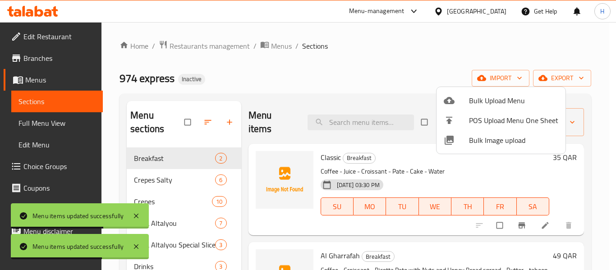
click at [26, 120] on div at bounding box center [308, 135] width 616 height 270
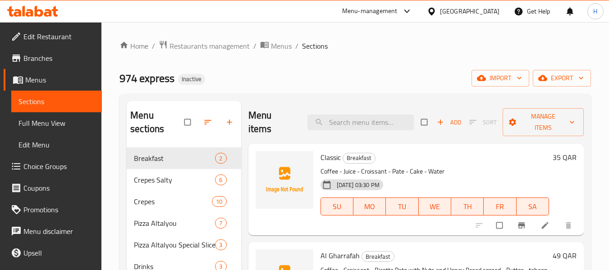
click at [26, 120] on span "Full Menu View" at bounding box center [56, 123] width 76 height 11
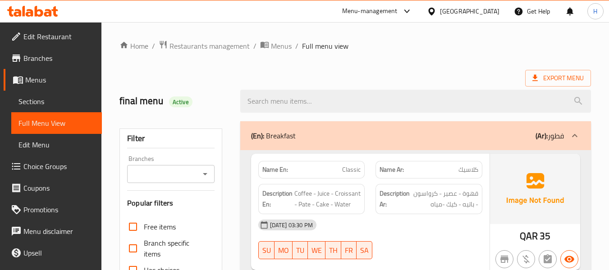
click at [26, 120] on span "Full Menu View" at bounding box center [56, 123] width 76 height 11
click at [221, 45] on span "Restaurants management" at bounding box center [210, 46] width 80 height 11
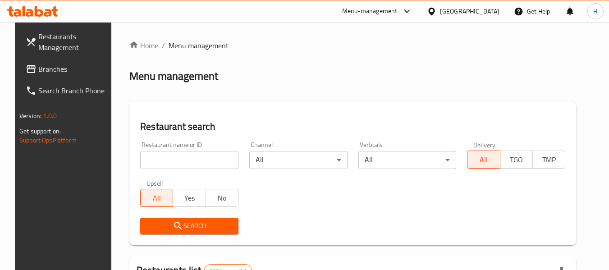
click at [51, 69] on span "Branches" at bounding box center [73, 69] width 71 height 11
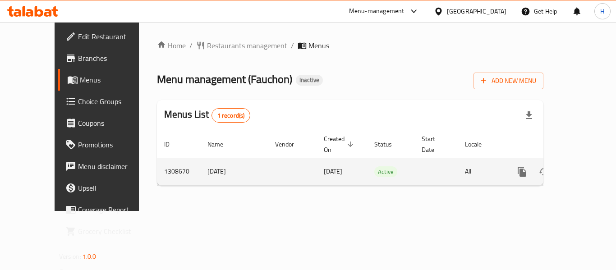
click at [583, 168] on icon "enhanced table" at bounding box center [587, 172] width 8 height 8
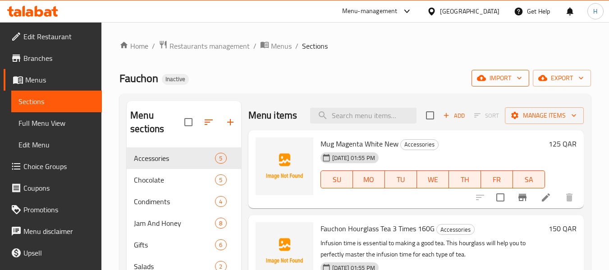
click at [506, 81] on span "import" at bounding box center [500, 78] width 43 height 11
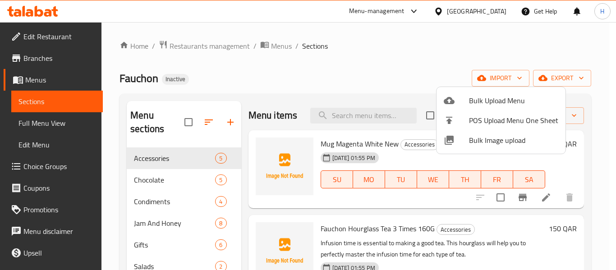
click at [488, 139] on span "Bulk Image upload" at bounding box center [513, 140] width 89 height 11
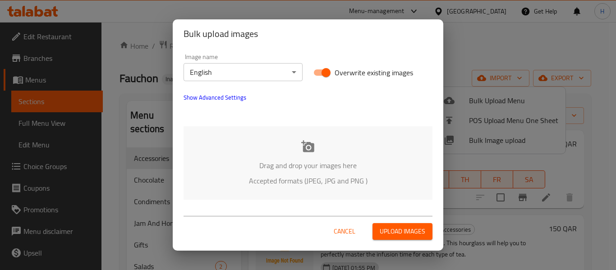
click at [257, 153] on div "Drag and drop your images here Accepted formats (JPEG, JPG and PNG )" at bounding box center [308, 163] width 249 height 74
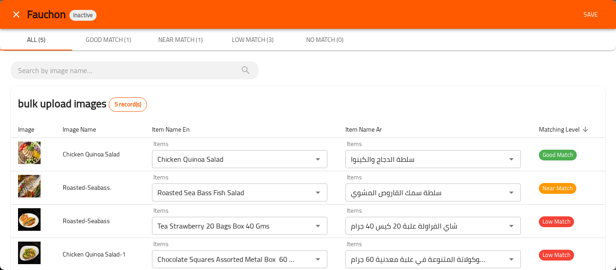
click at [14, 18] on icon "close" at bounding box center [16, 14] width 11 height 11
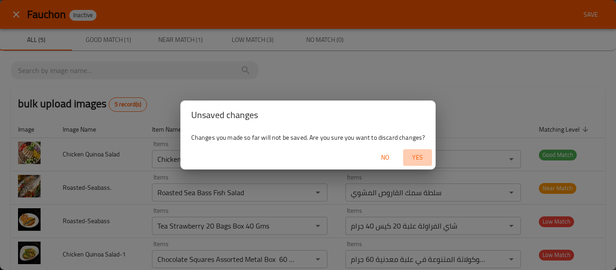
click at [412, 153] on span "Yes" at bounding box center [418, 157] width 22 height 11
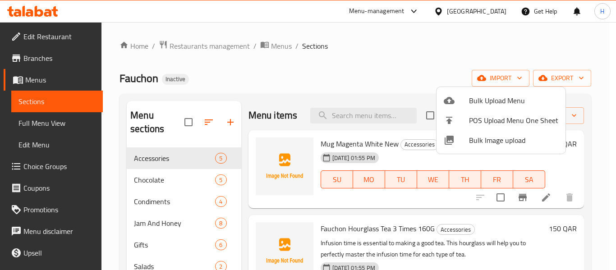
click at [479, 137] on span "Bulk Image upload" at bounding box center [513, 140] width 89 height 11
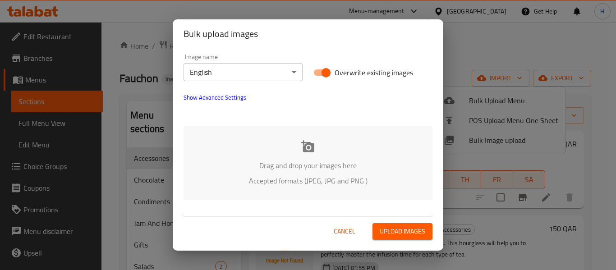
click at [265, 176] on p "Accepted formats (JPEG, JPG and PNG )" at bounding box center [308, 180] width 222 height 11
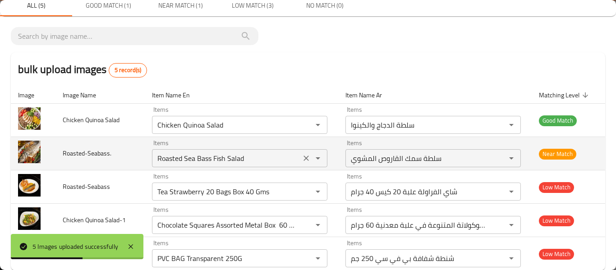
scroll to position [53, 0]
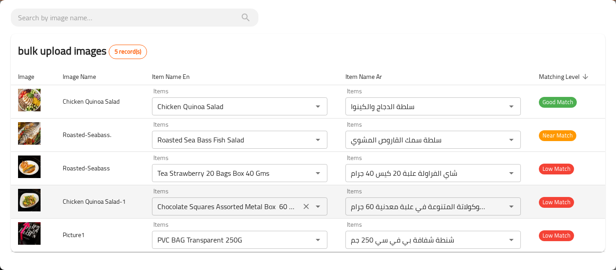
click at [304, 206] on icon "Clear" at bounding box center [306, 206] width 9 height 9
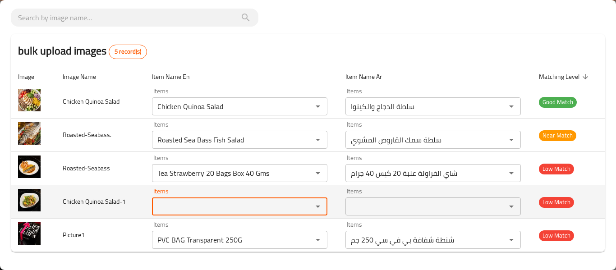
scroll to position [0, 0]
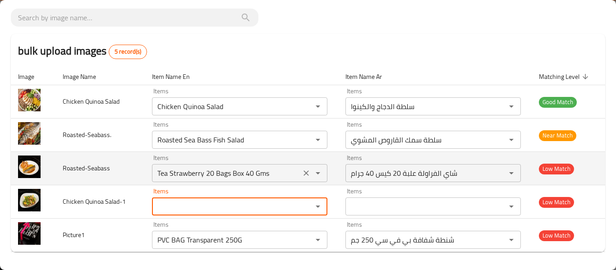
click at [312, 174] on button "Open" at bounding box center [318, 173] width 13 height 13
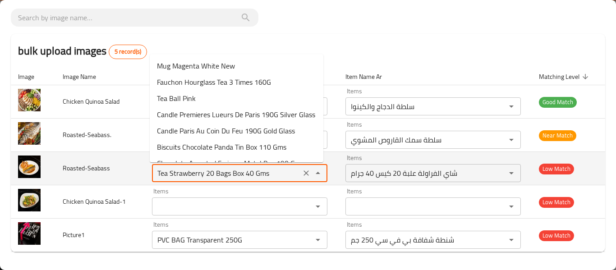
click at [306, 173] on icon "Clear" at bounding box center [306, 173] width 9 height 9
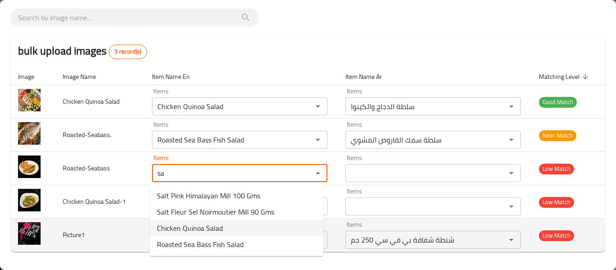
click at [198, 223] on span "Chicken Quinoa Salad" at bounding box center [190, 228] width 66 height 11
type input "Chicken Quinoa Salad"
type input "سلطة الدجاج والكينوا"
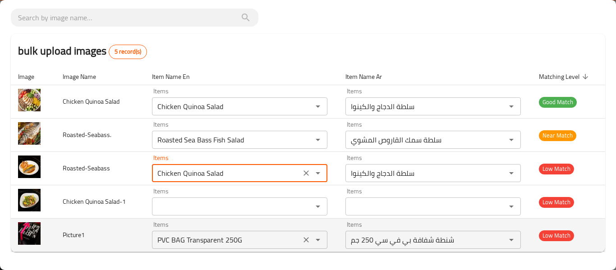
click at [198, 223] on div "Items PVC BAG Transparent 250G Items" at bounding box center [239, 235] width 175 height 28
type input "Chicken Quinoa Salad"
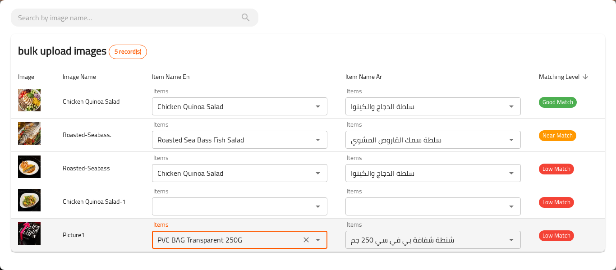
click at [308, 239] on div "enhanced table" at bounding box center [311, 240] width 23 height 13
click at [313, 238] on icon "Open" at bounding box center [318, 240] width 11 height 11
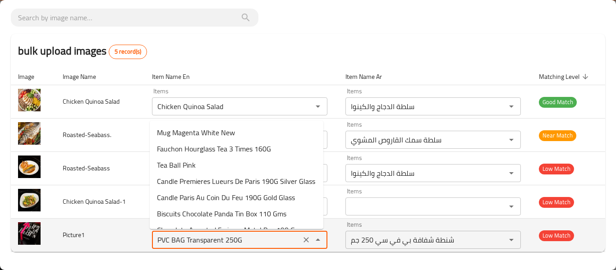
click at [307, 238] on icon "Clear" at bounding box center [306, 239] width 9 height 9
click at [307, 239] on div "enhanced table" at bounding box center [311, 240] width 23 height 13
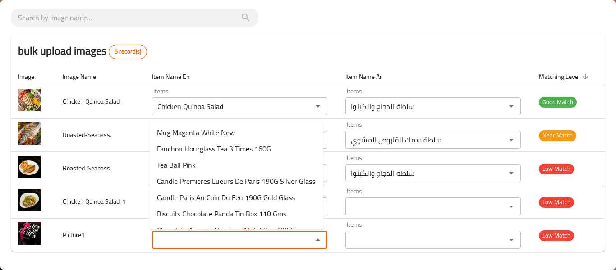
click at [275, 253] on div "bulk upload images 5 record(s) Image Image Name Item Name En Item Name Ar Match…" at bounding box center [308, 134] width 616 height 272
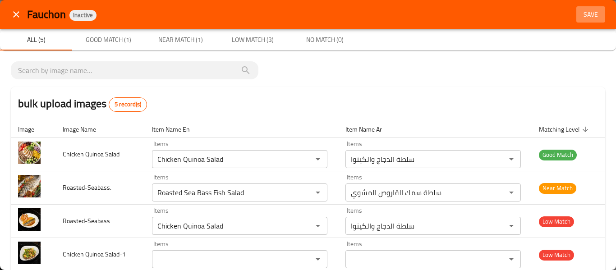
click at [589, 15] on span "Save" at bounding box center [591, 14] width 22 height 11
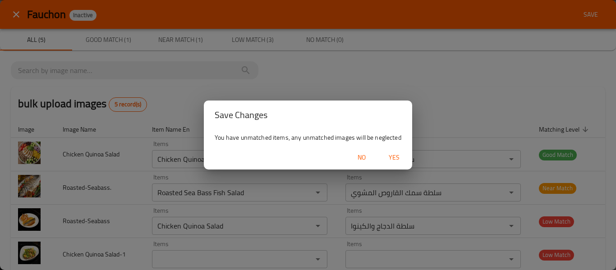
click at [394, 154] on span "Yes" at bounding box center [394, 157] width 22 height 11
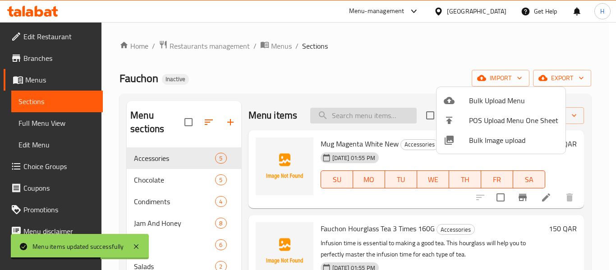
click at [371, 119] on div at bounding box center [308, 135] width 616 height 270
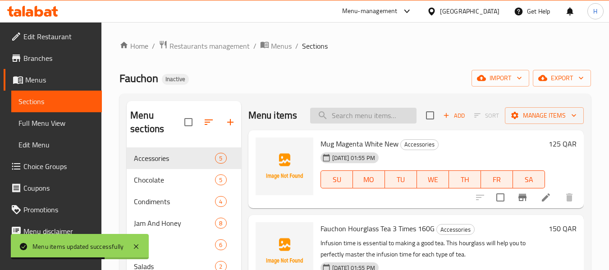
click at [369, 118] on input "search" at bounding box center [363, 116] width 106 height 16
paste input "Mug Magenta White New"
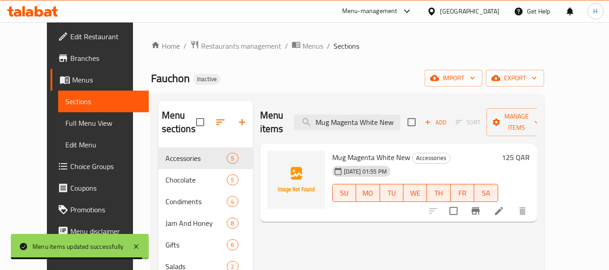
type input "Mug Magenta White New"
click at [505, 206] on icon at bounding box center [499, 211] width 11 height 11
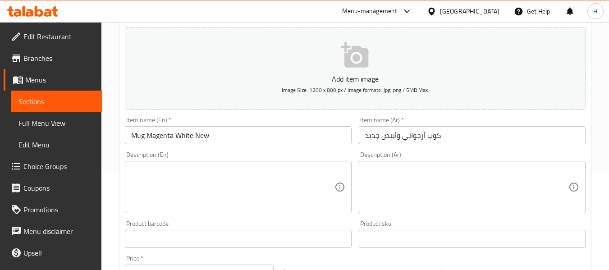
scroll to position [120, 0]
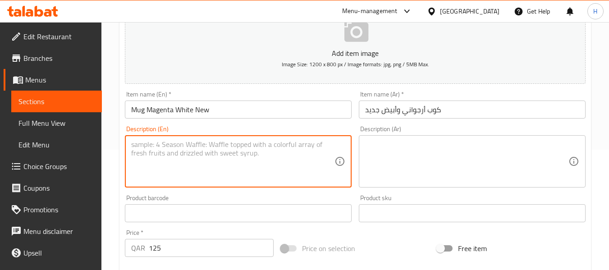
click at [168, 155] on textarea at bounding box center [232, 161] width 203 height 43
paste textarea "Elegant porcelain mug with magenta detail, perfect for tea or coffee."
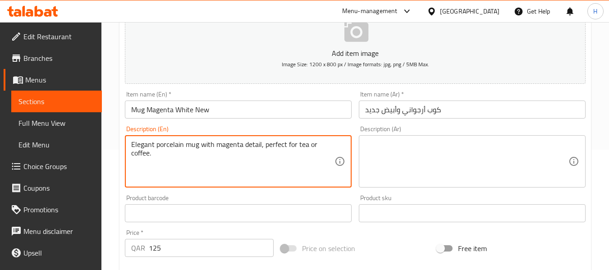
click at [168, 155] on textarea "Elegant porcelain mug with magenta detail, perfect for tea or coffee." at bounding box center [232, 161] width 203 height 43
type textarea "Elegant porcelain mug with magenta detail, perfect for tea or coffee."
click at [499, 158] on textarea at bounding box center [466, 161] width 203 height 43
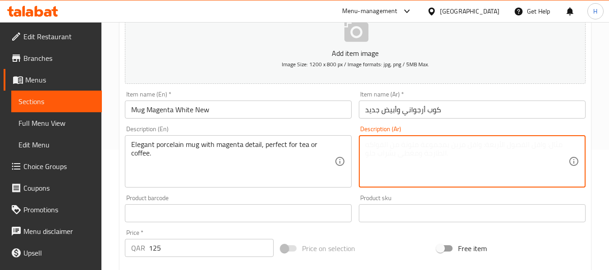
paste textarea "كوب بورسلين أنيق باللون الأبيض مع لمسة أرجوانية، مثالي للشاي أو القهوة."
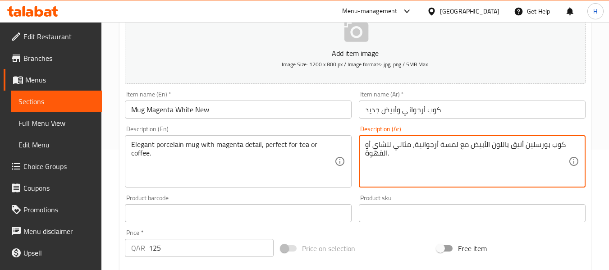
type textarea "كوب بورسلين أنيق باللون الأبيض مع لمسة أرجوانية، مثالي للشاي أو القهوة."
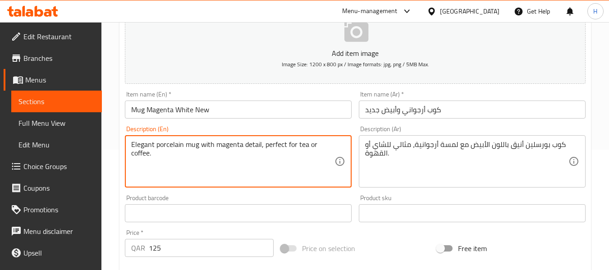
click at [207, 148] on textarea "Elegant porcelain mug with magenta detail, perfect for tea or coffee." at bounding box center [232, 161] width 203 height 43
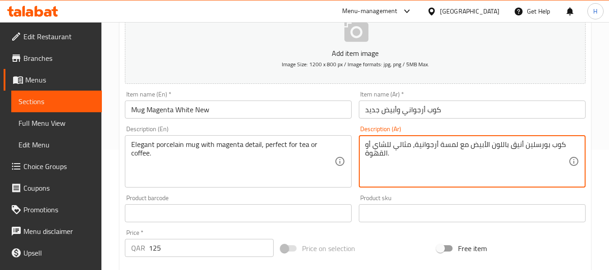
click at [496, 155] on textarea "كوب بورسلين أنيق باللون الأبيض مع لمسة أرجوانية، مثالي للشاي أو القهوة." at bounding box center [466, 161] width 203 height 43
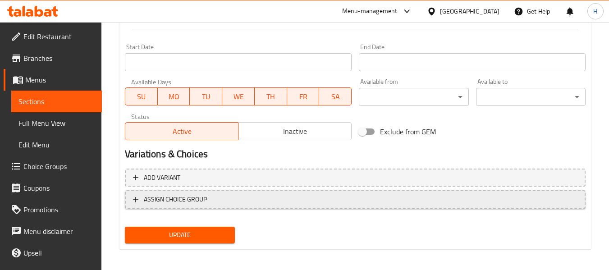
scroll to position [367, 0]
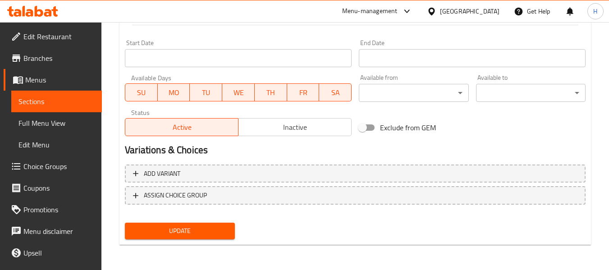
type textarea "Elegant white orcelain mug with magenta detail, perfect for tea or coffee."
drag, startPoint x: 212, startPoint y: 230, endPoint x: 203, endPoint y: 230, distance: 8.6
click at [212, 230] on span "Update" at bounding box center [179, 231] width 95 height 11
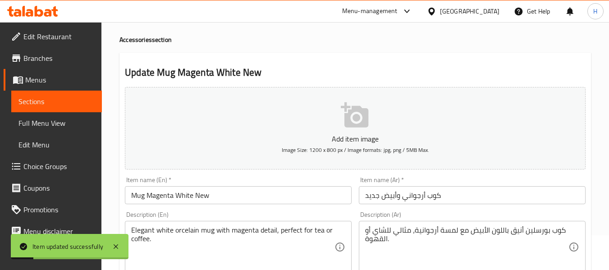
scroll to position [0, 0]
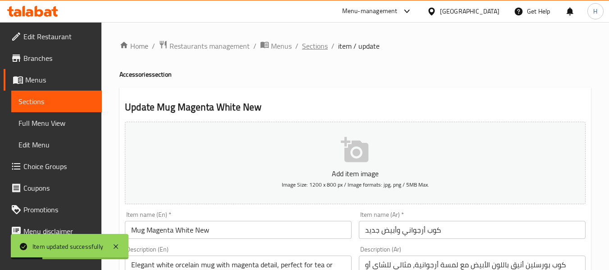
click at [322, 45] on span "Sections" at bounding box center [315, 46] width 26 height 11
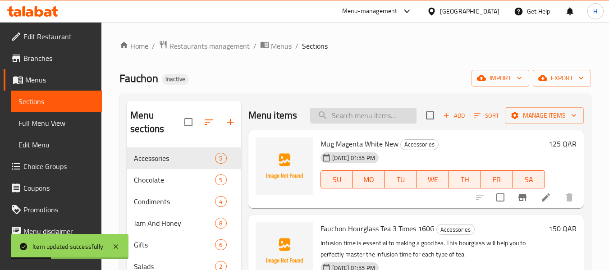
click at [354, 124] on input "search" at bounding box center [363, 116] width 106 height 16
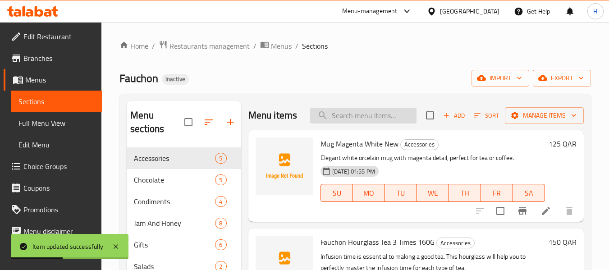
paste input "Milk Jam Preserve Jar 250g"
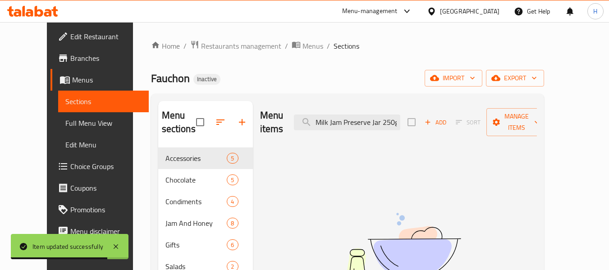
click at [492, 126] on div "Menu items Milk Jam Preserve Jar 250g Add Sort Manage items" at bounding box center [398, 122] width 277 height 43
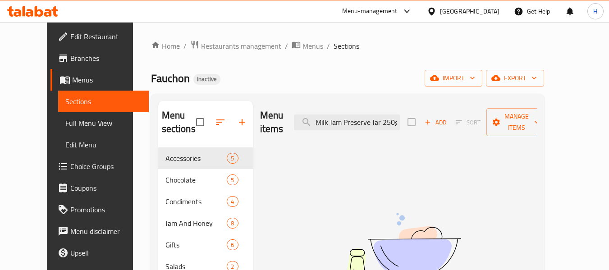
scroll to position [0, 1]
drag, startPoint x: 385, startPoint y: 115, endPoint x: 448, endPoint y: 120, distance: 62.9
click at [448, 120] on div "Menu items Milk Jam Preserve Jar 250g Add Sort Manage items" at bounding box center [398, 122] width 277 height 43
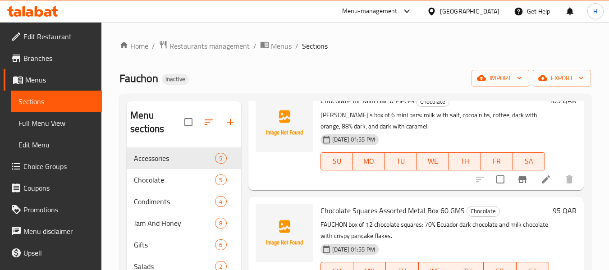
scroll to position [180, 0]
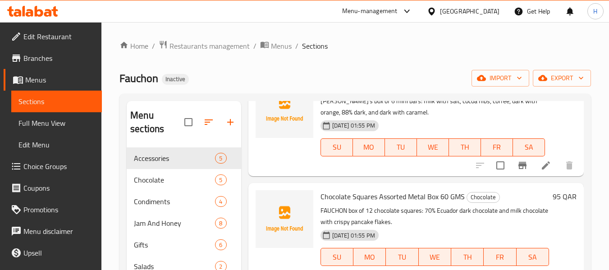
type input "Milk"
click at [172, 177] on span "Chocolate" at bounding box center [162, 180] width 56 height 11
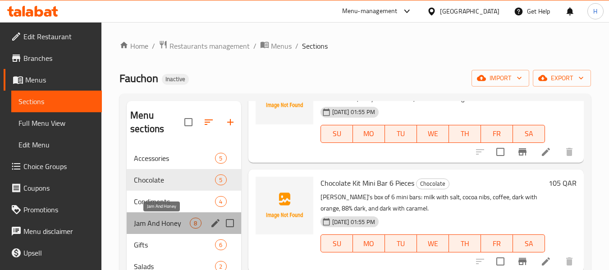
click at [170, 221] on span "Jam And Honey" at bounding box center [162, 223] width 56 height 11
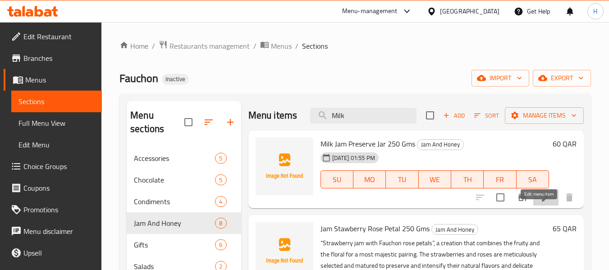
click at [544, 203] on icon at bounding box center [546, 197] width 11 height 11
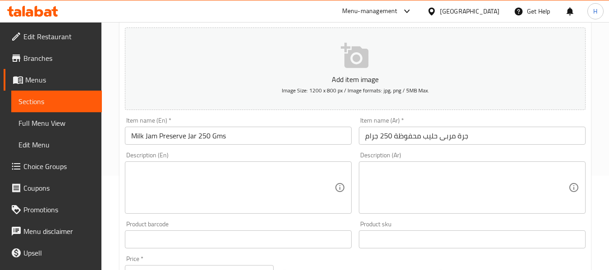
scroll to position [120, 0]
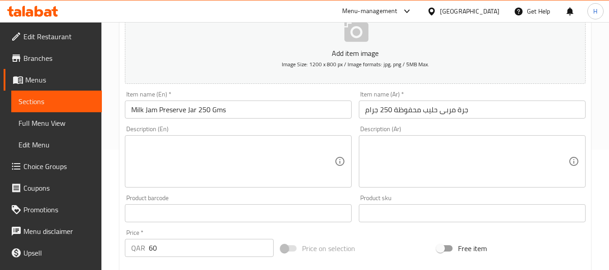
click at [159, 158] on textarea at bounding box center [232, 161] width 203 height 43
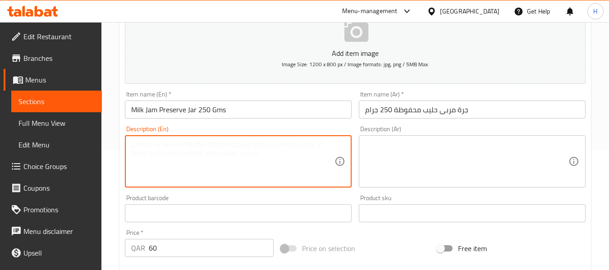
paste textarea "Creamy milk jam with rich caramelized flavor, perfect for toast or desserts"
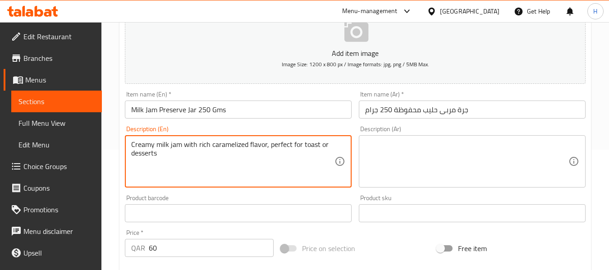
type textarea "Creamy milk jam with rich caramelized flavor, perfect for toast or desserts"
click at [467, 172] on textarea at bounding box center [466, 161] width 203 height 43
paste textarea "مربى الحليب الكريمي بنكهة غنية بالكراميل، مثالي مع التوست أو الحلويات."
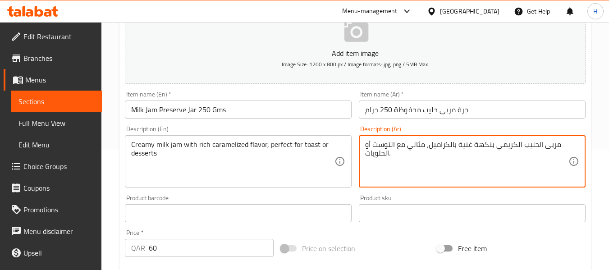
type textarea "مربى الحليب الكريمي بنكهة غنية بالكراميل، مثالي مع التوست أو الحلويات."
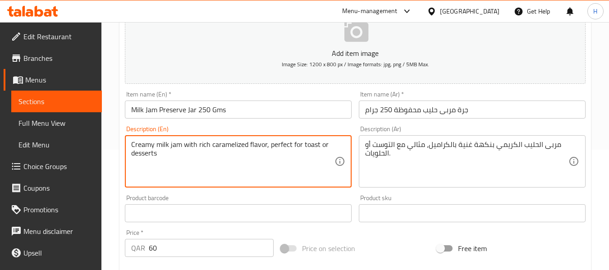
paste textarea "Ingredients: Milk, sugar"
type textarea "Creamy milk jam with rich caramelized flavor, perfect for toast or desserts Ing…"
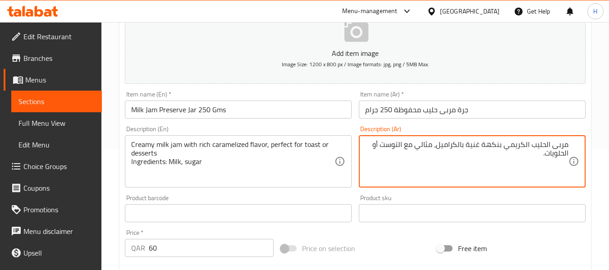
paste textarea "المكونات: الحليب والسكر"
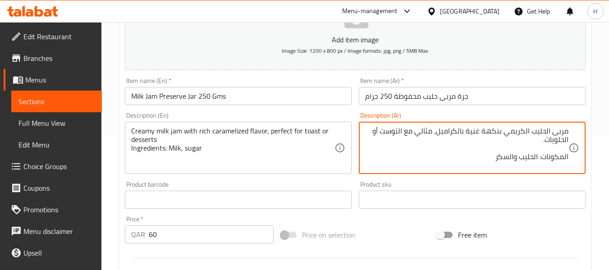
scroll to position [367, 0]
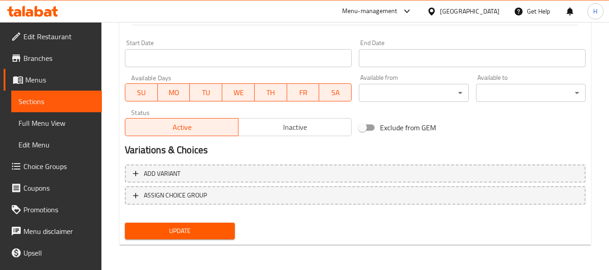
type textarea "مربى الحليب الكريمي بنكهة غنية بالكراميل، مثالي مع التوست أو الحلويات. المكونات…"
drag, startPoint x: 208, startPoint y: 232, endPoint x: 202, endPoint y: 229, distance: 7.3
click at [208, 232] on span "Update" at bounding box center [179, 231] width 95 height 11
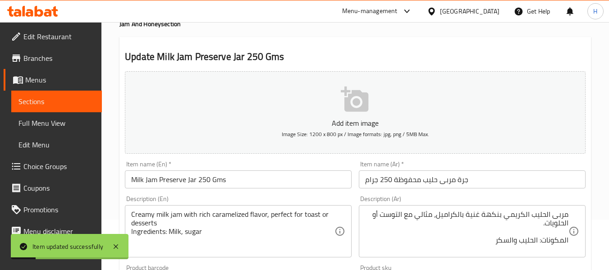
scroll to position [0, 0]
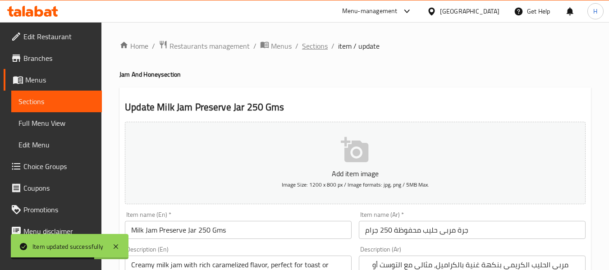
click at [309, 51] on span "Sections" at bounding box center [315, 46] width 26 height 11
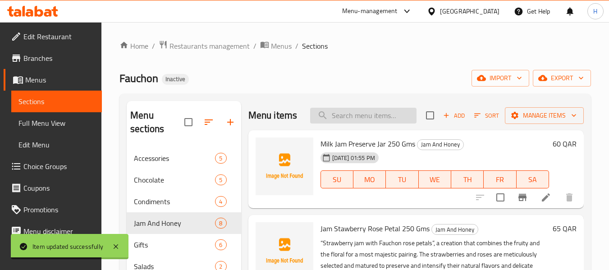
drag, startPoint x: 374, startPoint y: 109, endPoint x: 370, endPoint y: 114, distance: 6.7
click at [374, 110] on div "Menu items Add Sort Manage items" at bounding box center [417, 115] width 336 height 29
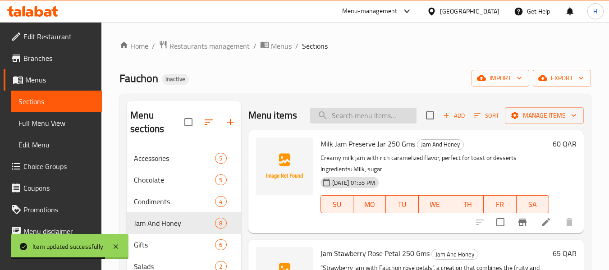
click at [369, 115] on input "search" at bounding box center [363, 116] width 106 height 16
paste input "Fauchon Gift Box Semi With Ribbon T2"
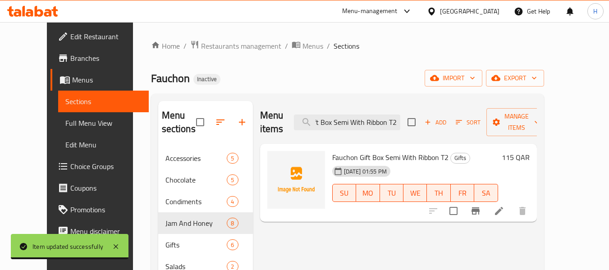
type input "Fauchon Gift Box Semi With Ribbon T2"
click at [505, 206] on icon at bounding box center [499, 211] width 11 height 11
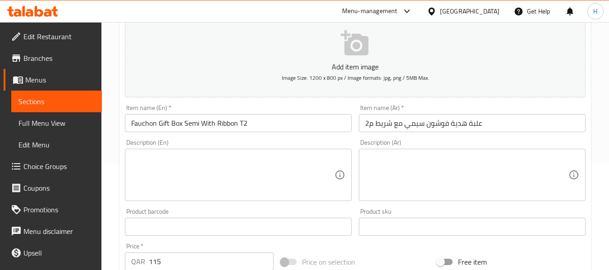
scroll to position [240, 0]
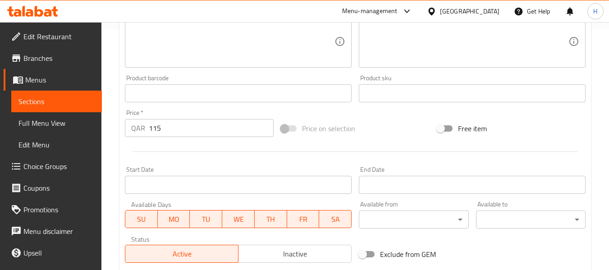
click at [188, 44] on textarea at bounding box center [232, 41] width 203 height 43
paste textarea "Elegant semi-rigid gift box with Fauchon ribbon, ideal for small assortments."
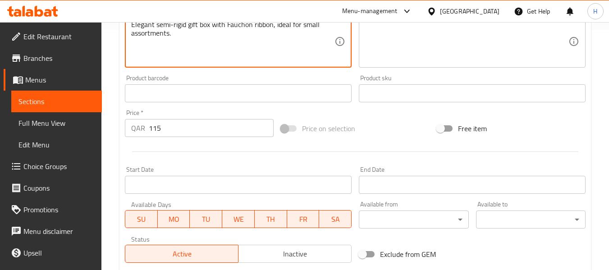
type textarea "Elegant semi-rigid gift box with Fauchon ribbon, ideal for small assortments."
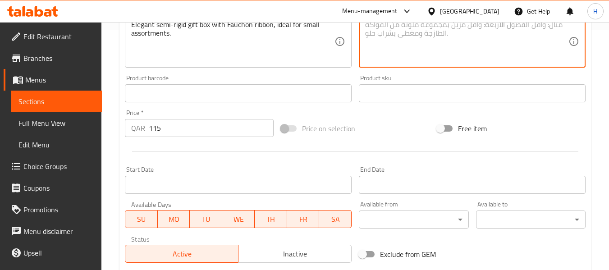
click at [486, 32] on textarea at bounding box center [466, 41] width 203 height 43
paste textarea "علبة هدايا نصف صلبة أنيقة مع شريط فوشون، مثالية للتشكيلات الصغيرة"
type textarea "علبة هدايا نصف صلبة أنيقة مع شريط فوشون، مثالية للتشكيلات الصغيرة"
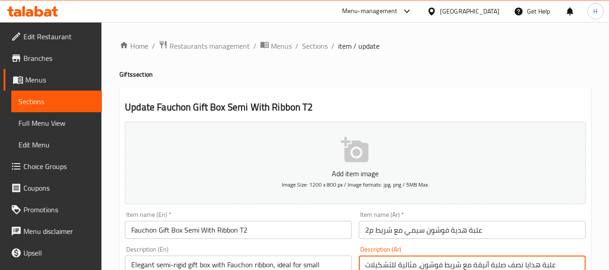
scroll to position [120, 0]
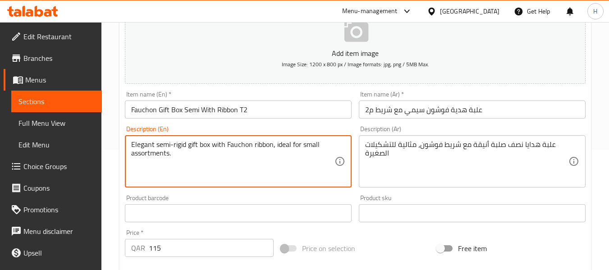
paste textarea "Ingredients: Cardboard, ribbon"
type textarea "Elegant semi-rigid gift box with Fauchon ribbon, ideal for small assortments. I…"
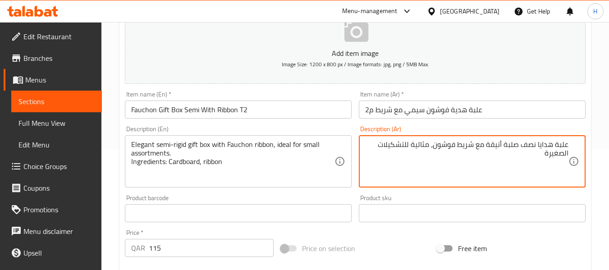
paste textarea "المكونات: كرتون، شريط"
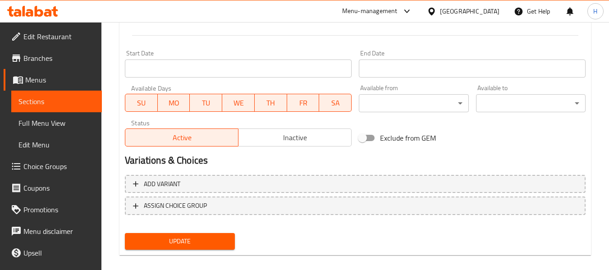
scroll to position [367, 0]
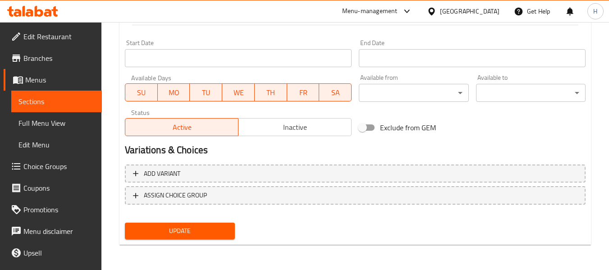
type textarea "علبة هدايا نصف صلبة أنيقة مع شريط فوشون، مثالية للتشكيلات الصغيرة المكونات: كرت…"
click at [182, 229] on span "Update" at bounding box center [179, 231] width 95 height 11
click at [183, 229] on div at bounding box center [304, 135] width 609 height 270
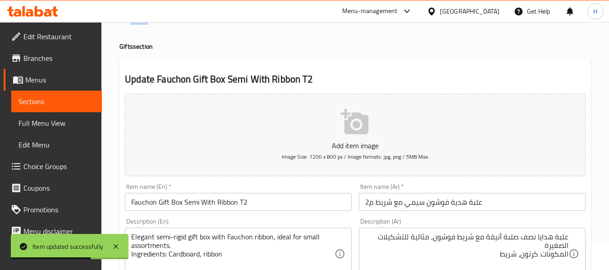
scroll to position [0, 0]
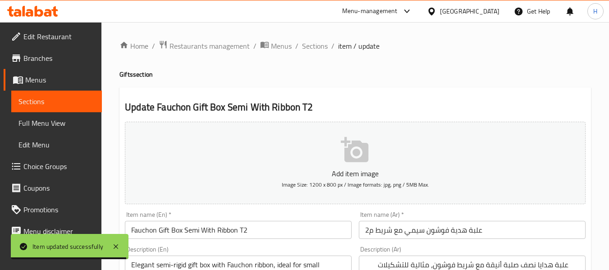
click at [318, 46] on span "Sections" at bounding box center [315, 46] width 26 height 11
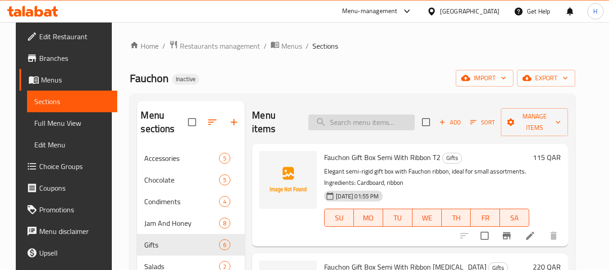
click at [345, 117] on input "search" at bounding box center [361, 123] width 106 height 16
paste input "Fauchon Gift Box Semi With Ribbon [MEDICAL_DATA]"
type input "Fauchon Gift Box Semi With Ribbon [MEDICAL_DATA]"
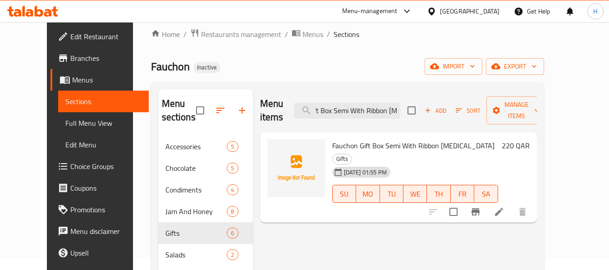
scroll to position [120, 0]
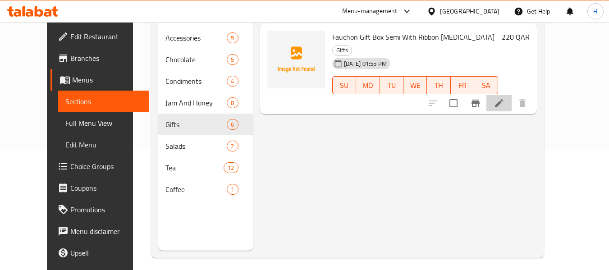
click at [512, 95] on li at bounding box center [499, 103] width 25 height 16
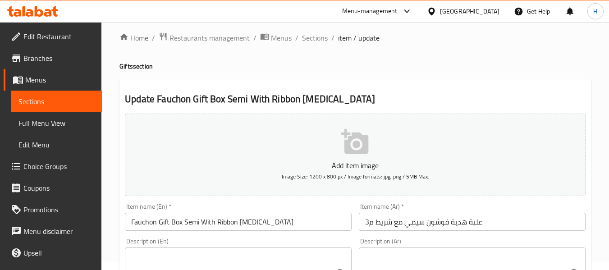
paste textarea "Larger semi-rigid gift box with ribbon, perfect for gourmet assortments."
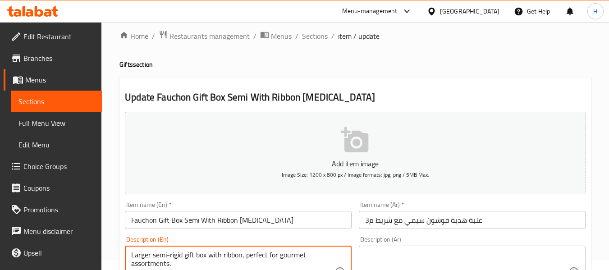
type textarea "Larger semi-rigid gift box with ribbon, perfect for gourmet assortments."
click at [453, 258] on textarea at bounding box center [466, 272] width 203 height 43
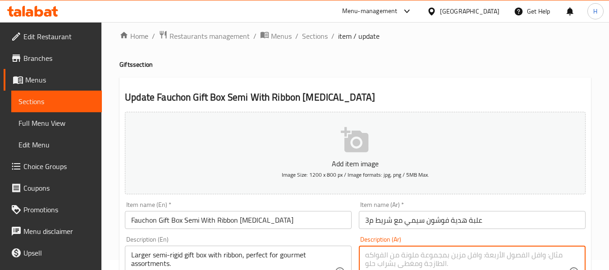
paste textarea "علبة هدايا نصف صلبة أكبر مع شريط فوشون، مثالية للهدايا الفاخرة."
type textarea "علبة هدايا نصف صلبة أكبر مع شريط فوشون، مثالية للهدايا الفاخرة."
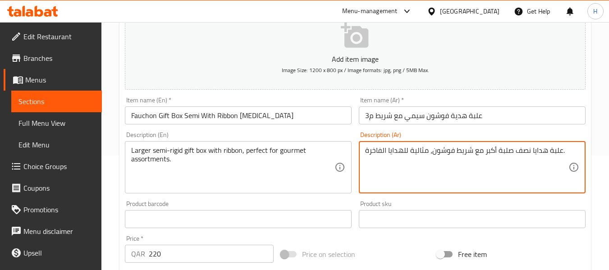
scroll to position [130, 0]
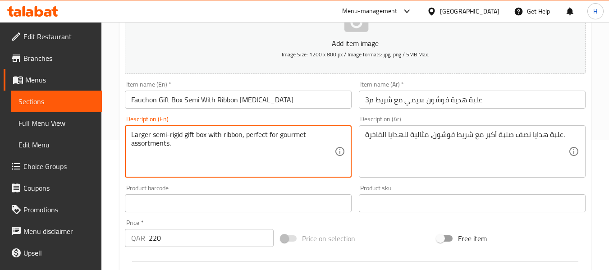
paste textarea "Ingredients: Cardboard, ribbon"
type textarea "Larger semi-rigid gift box with ribbon, perfect for gourmet assortments.Ingredi…"
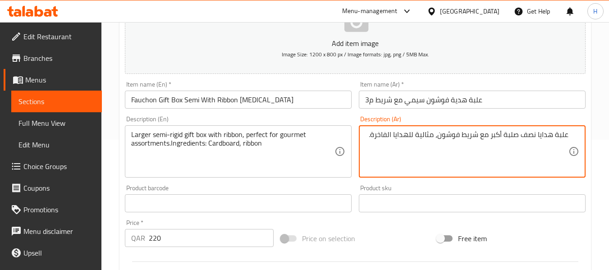
click at [363, 133] on div "علبة هدايا نصف صلبة أكبر مع شريط فوشون، مثالية للهدايا الفاخرة. Description (Ar)" at bounding box center [472, 151] width 227 height 52
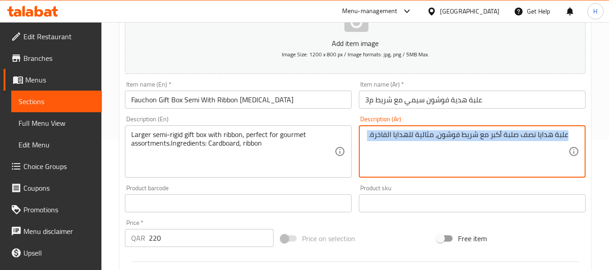
click at [364, 133] on div "علبة هدايا نصف صلبة أكبر مع شريط فوشون، مثالية للهدايا الفاخرة. Description (Ar)" at bounding box center [472, 151] width 227 height 52
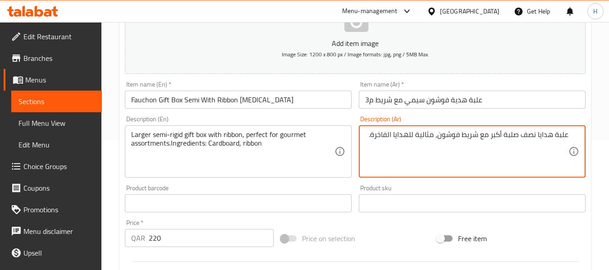
click at [366, 132] on textarea "علبة هدايا نصف صلبة أكبر مع شريط فوشون، مثالية للهدايا الفاخرة." at bounding box center [466, 151] width 203 height 43
paste textarea "المكونات: كرتون، شريط"
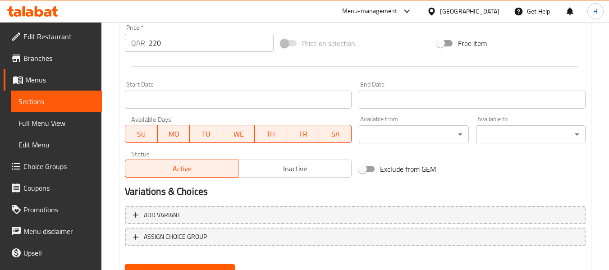
scroll to position [367, 0]
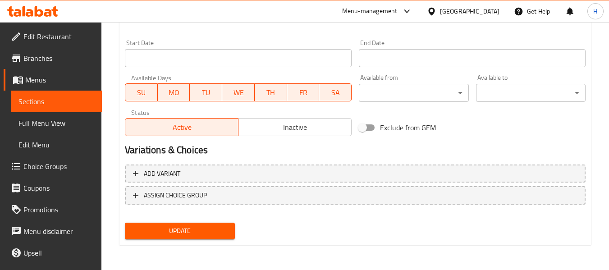
type textarea "علبة هدايا نصف صلبة أكبر مع شريط فوشون، مثالية للهدايا الفاخرة.المكونات: كرتون،…"
click at [214, 230] on span "Update" at bounding box center [179, 231] width 95 height 11
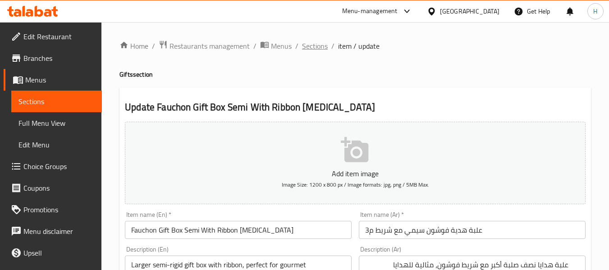
click at [316, 44] on span "Sections" at bounding box center [315, 46] width 26 height 11
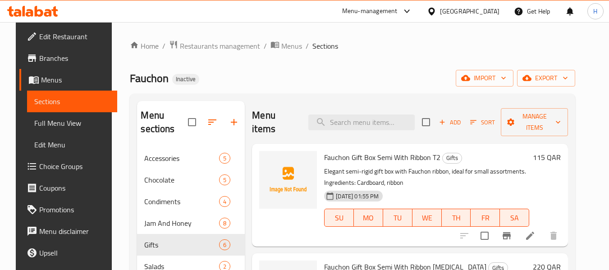
click at [371, 134] on div "Menu items Add Sort Manage items" at bounding box center [410, 122] width 316 height 43
click at [367, 123] on input "search" at bounding box center [361, 123] width 106 height 16
paste input "Fauchon Rectangle Gift Box T1"
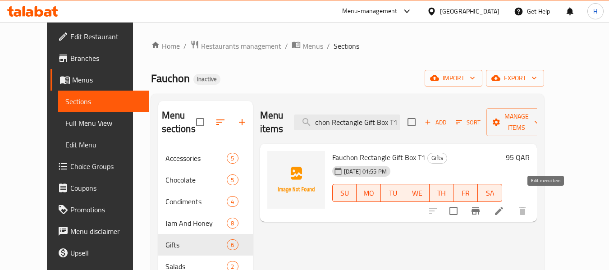
type input "Fauchon Rectangle Gift Box T1"
click at [505, 206] on icon at bounding box center [499, 211] width 11 height 11
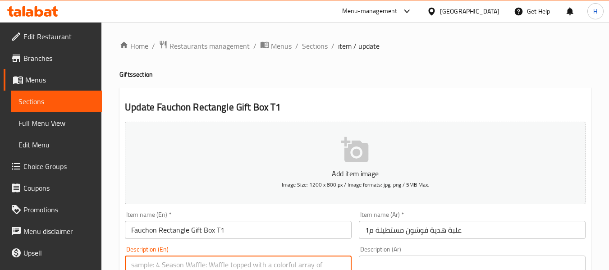
paste textarea "Sleek rectangular gift box for presenting Fauchon specialties."
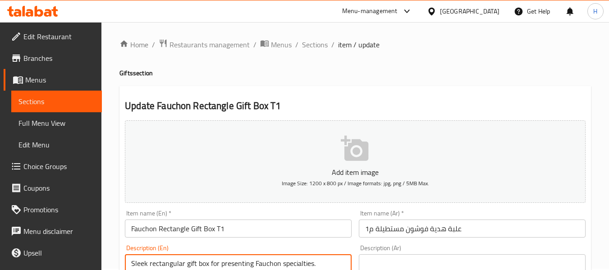
type textarea "Sleek rectangular gift box for presenting Fauchon specialties."
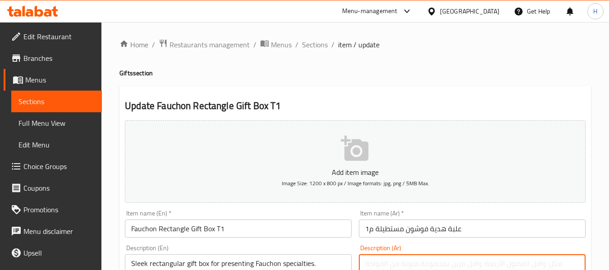
scroll to position [2, 0]
paste textarea "علبة مستطيلة أنيقة لعرض منتجات فوشون المميزة."
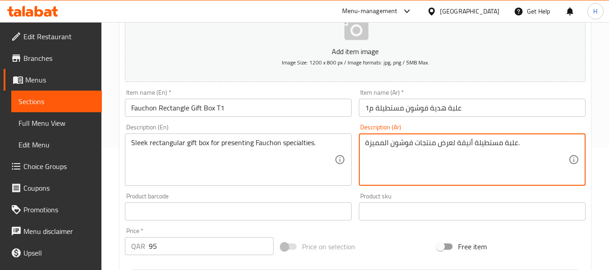
type textarea "علبة مستطيلة أنيقة لعرض منتجات فوشون المميزة."
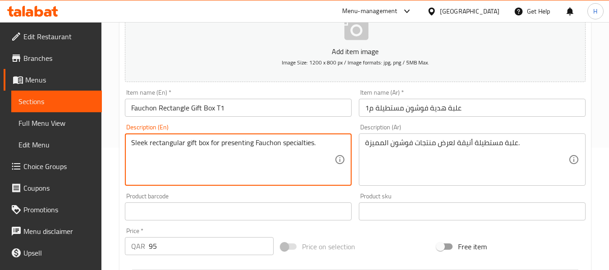
click at [330, 148] on textarea "Sleek rectangular gift box for presenting Fauchon specialties." at bounding box center [232, 159] width 203 height 43
paste textarea "Ingredients: Cardboard"
type textarea "Sleek rectangular gift box for presenting Fauchon specialties. Ingredients: Car…"
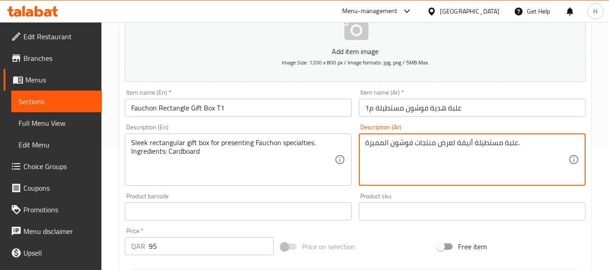
drag, startPoint x: 487, startPoint y: 158, endPoint x: 616, endPoint y: 193, distance: 133.3
click at [377, 145] on textarea "علبة مستطيلة أنيقة لعرض منتجات فوشون المميزة." at bounding box center [466, 159] width 203 height 43
paste textarea "المكونات: كرتون"
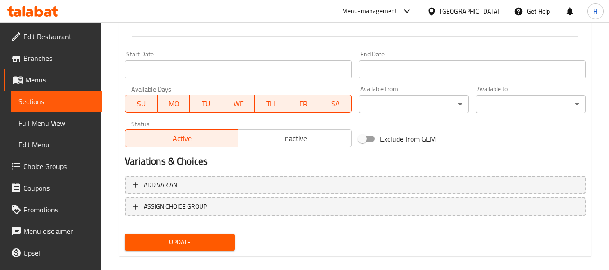
scroll to position [367, 0]
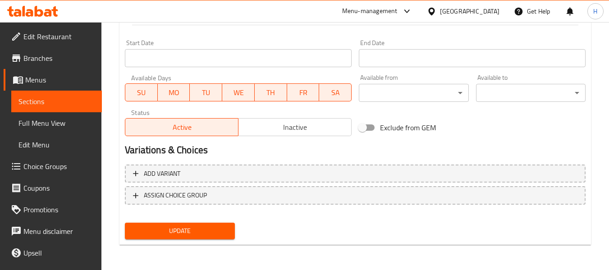
type textarea "علبة مستطيلة أنيقة لعرض منتجات فوشون المميزة. المكونات: كرتون"
click at [184, 230] on span "Update" at bounding box center [179, 231] width 95 height 11
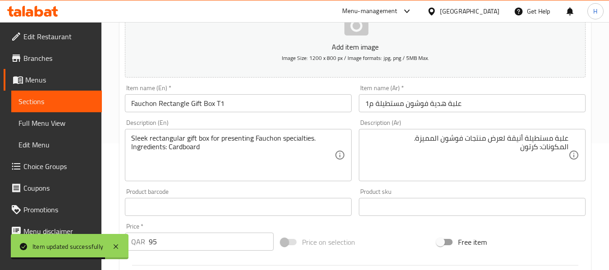
scroll to position [0, 0]
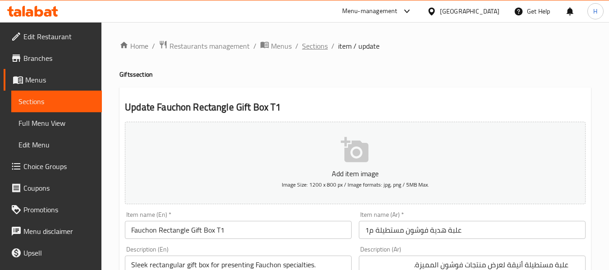
click at [310, 41] on span "Sections" at bounding box center [315, 46] width 26 height 11
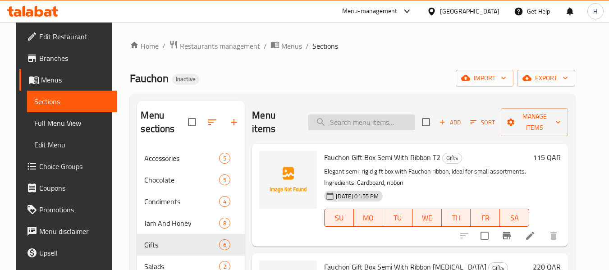
click at [372, 117] on input "search" at bounding box center [361, 123] width 106 height 16
paste input "Basket Black/White S1"
type input "Basket Black/White S1"
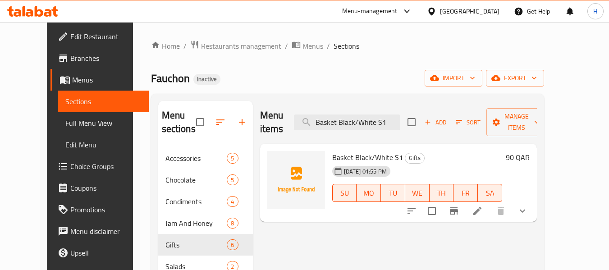
click at [483, 206] on icon at bounding box center [477, 211] width 11 height 11
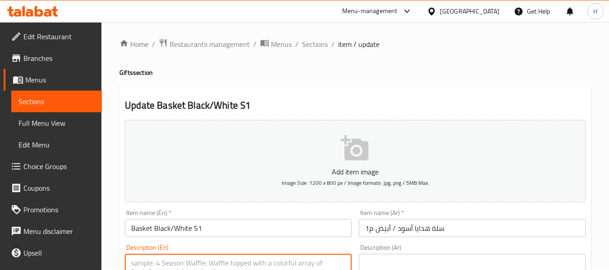
paste textarea "Compact black-and-white basket, perfect for small gourmet gifts."
type textarea "Compact black-and-white basket, perfect for small gourmet gifts."
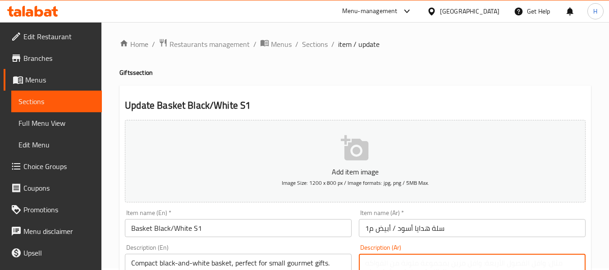
paste textarea "سلة صغيرة باللونين الأسود والأبيض، مثالية للهدايا الصغيرة."
type textarea "سلة صغيرة باللونين الأسود والأبيض، مثالية للهدايا الصغيرة."
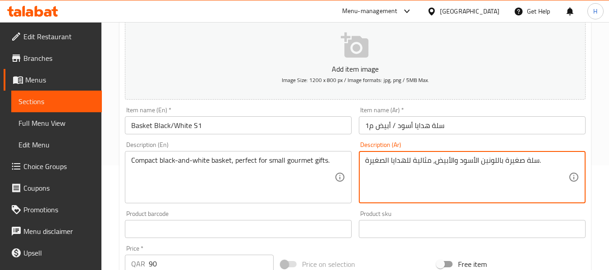
scroll to position [122, 0]
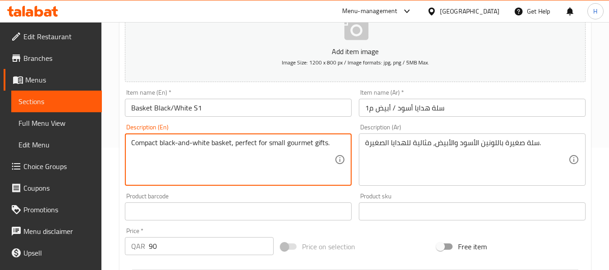
click at [341, 140] on div "Compact black-and-white basket, perfect for small gourmet gifts. Description (E…" at bounding box center [238, 159] width 227 height 52
click at [340, 143] on div "Compact black-and-white basket, perfect for small gourmet gifts. Description (E…" at bounding box center [238, 159] width 227 height 52
click at [331, 146] on textarea "Compact black-and-white basket, perfect for small gourmet gifts." at bounding box center [232, 159] width 203 height 43
paste textarea "Ingredients: Woven material"
type textarea "Compact black-and-white basket, perfect for small gourmet gifts. Ingredients: W…"
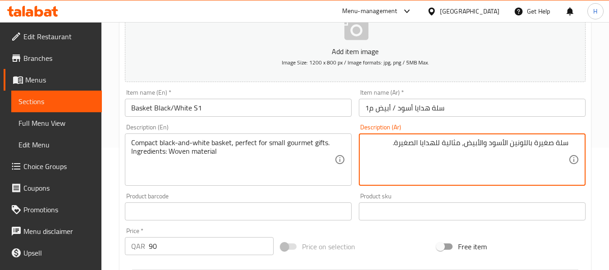
click at [387, 140] on textarea "سلة صغيرة باللونين الأسود والأبيض، مثالية للهدايا الصغيرة." at bounding box center [466, 159] width 203 height 43
paste textarea "المكونات: مادة منسوجة"
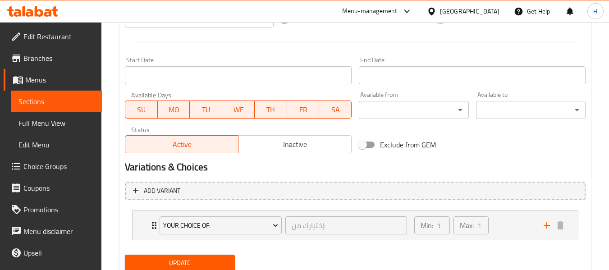
scroll to position [382, 0]
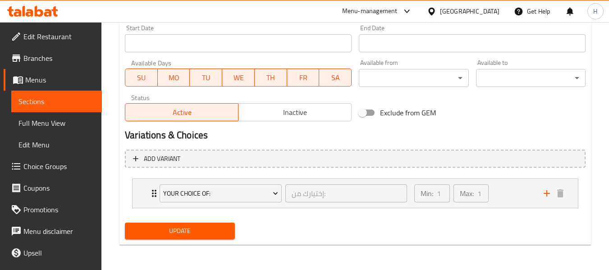
type textarea "سلة صغيرة باللونين الأسود والأبيض، مثالية للهدايا الصغيرة. المكونات: مادة منسوجة"
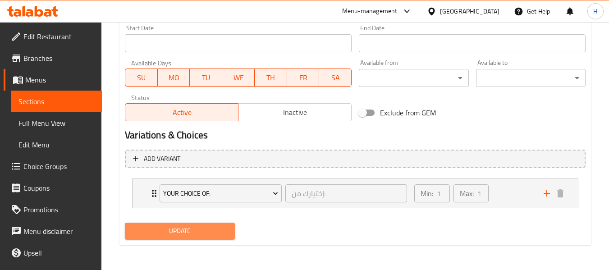
click at [162, 237] on button "Update" at bounding box center [180, 231] width 110 height 17
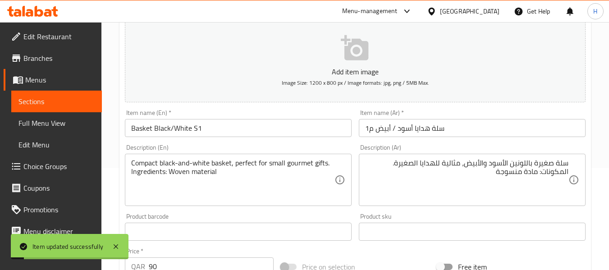
scroll to position [0, 0]
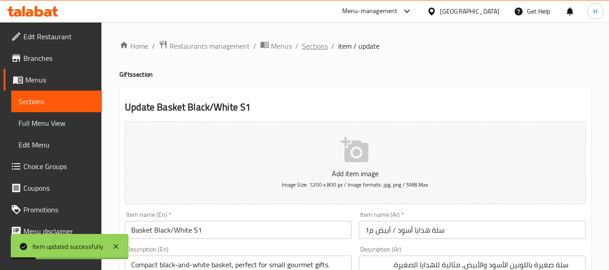
click at [319, 47] on span "Sections" at bounding box center [315, 46] width 26 height 11
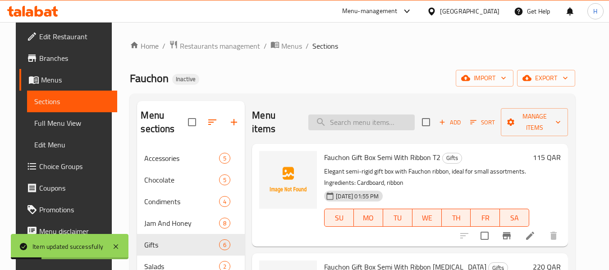
click at [363, 120] on input "search" at bounding box center [361, 123] width 106 height 16
paste input "PVC Bag Transparent 250g"
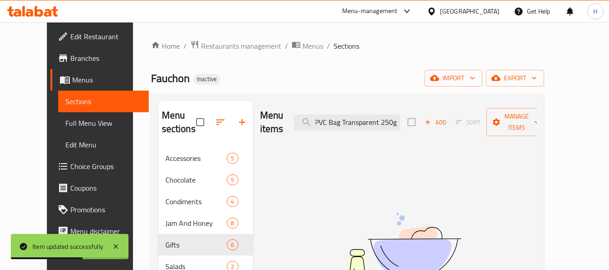
drag, startPoint x: 398, startPoint y: 118, endPoint x: 443, endPoint y: 119, distance: 44.7
click at [443, 119] on div "Menu items PVC Bag Transparent 250g Add Sort Manage items" at bounding box center [398, 122] width 277 height 43
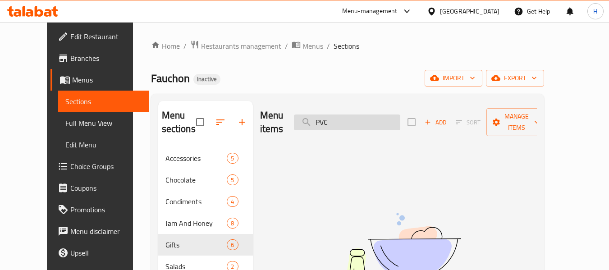
click at [339, 119] on input "PVC" at bounding box center [347, 123] width 106 height 16
click at [339, 118] on input "PVC" at bounding box center [347, 123] width 106 height 16
click at [337, 116] on input "PVC" at bounding box center [347, 123] width 106 height 16
click at [327, 115] on input "PVC" at bounding box center [347, 123] width 106 height 16
paste input "Bag Transparent"
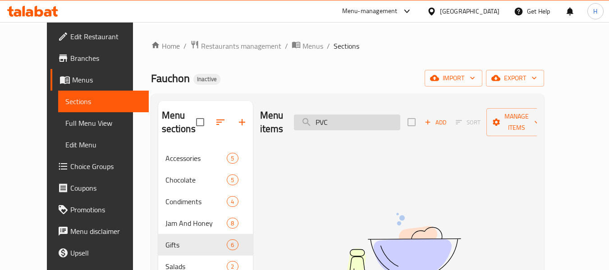
type input "Bag Transparent"
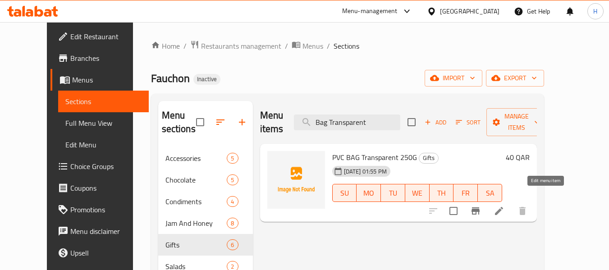
click at [505, 206] on icon at bounding box center [499, 211] width 11 height 11
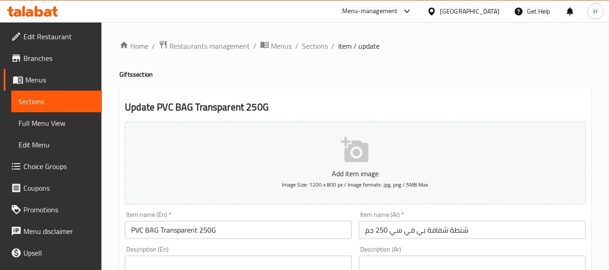
paste textarea "Clear PVC bag, ideal for chocolates or small treats."
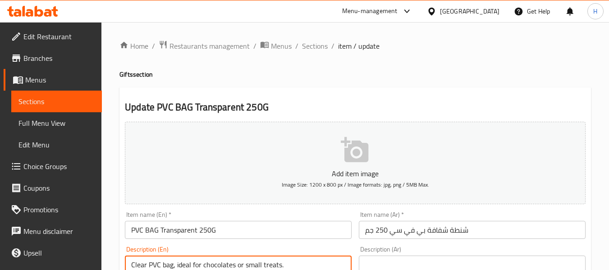
scroll to position [1, 0]
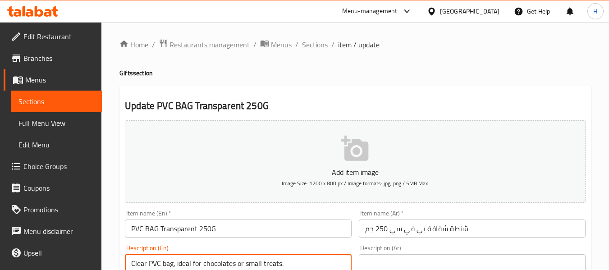
type textarea "Clear PVC bag, ideal for chocolates or small treats."
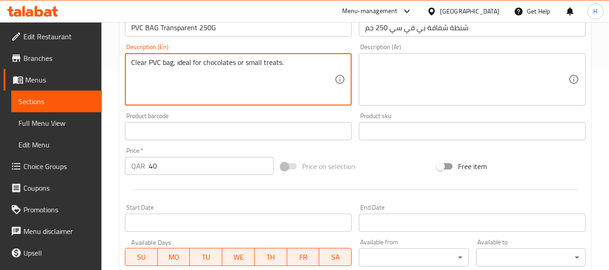
scroll to position [242, 0]
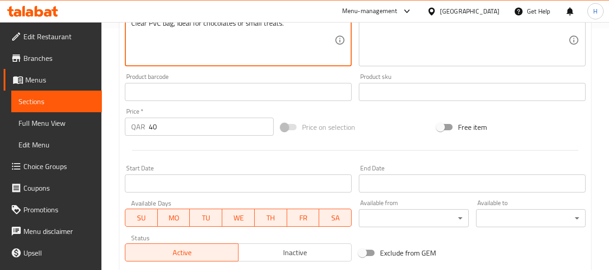
click at [456, 34] on textarea at bounding box center [466, 40] width 203 height 43
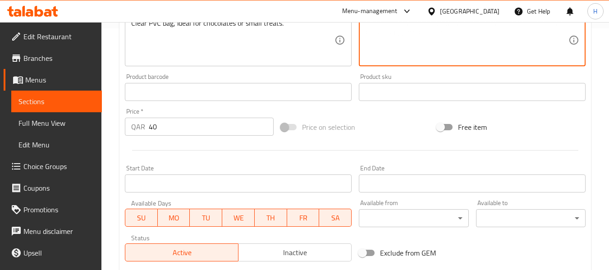
paste textarea "AR: كيس شفاف من الـ PVC، مثالي للشوكولاتة أو الحلويات الصغيرة."
click at [431, 36] on textarea "AR: كيس شفاف من الـ PVC، مثالي للشوكولاتة أو الحلويات الصغيرة." at bounding box center [466, 40] width 203 height 43
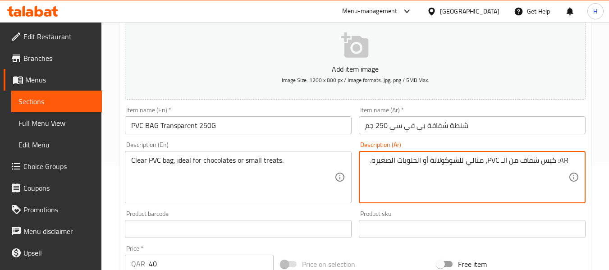
scroll to position [122, 0]
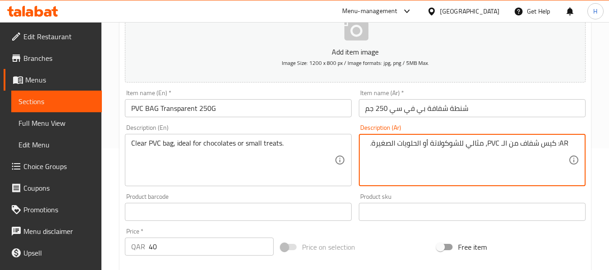
drag, startPoint x: 557, startPoint y: 142, endPoint x: 612, endPoint y: 136, distance: 55.4
click at [609, 143] on html "​ Menu-management [GEOGRAPHIC_DATA] Get Help H Edit Restaurant Branches Menus S…" at bounding box center [304, 13] width 609 height 270
drag, startPoint x: 511, startPoint y: 146, endPoint x: 498, endPoint y: 146, distance: 13.1
click at [500, 147] on textarea "كيس شفاف من الـ PVC، مثالي للشوكولاتة أو الحلويات الصغيرة." at bounding box center [466, 160] width 203 height 43
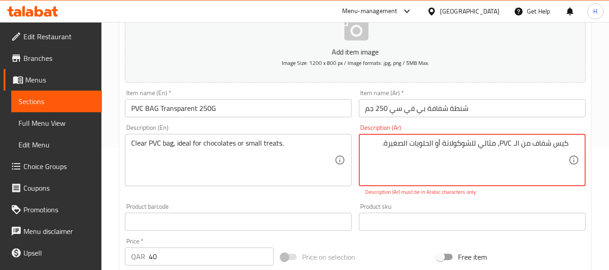
paste textarea "بولي فينيل كلوريد"
type textarea "كيس شفاف من الـ بولي فينيل كلوريد، مثالي للشوكولاتة أو الحلويات الصغيرة."
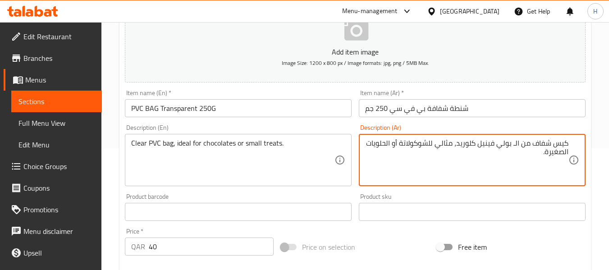
click at [352, 159] on div "Clear PVC bag, ideal for chocolates or small treats. Description (En)" at bounding box center [238, 160] width 227 height 52
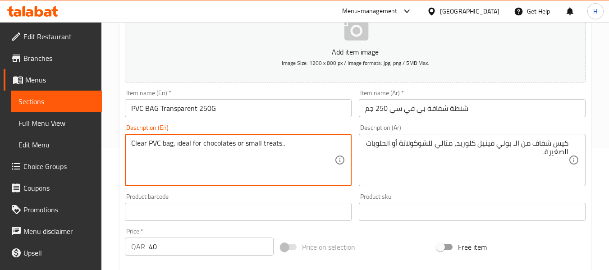
paste textarea "Ingredients: PVC plastic"
type textarea "Clear PVC bag, ideal for chocolates or small treats.. Ingredients: PVC plastic"
drag, startPoint x: 416, startPoint y: 167, endPoint x: 443, endPoint y: 169, distance: 27.1
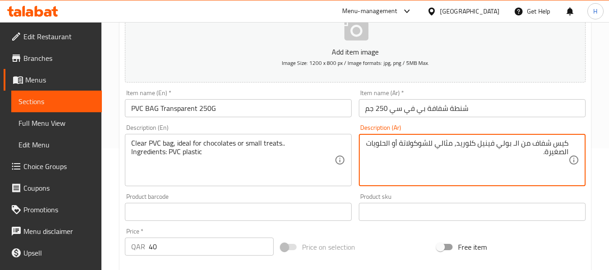
paste textarea "المكونات: بلاستيك PVC"
drag, startPoint x: 515, startPoint y: 144, endPoint x: 457, endPoint y: 143, distance: 57.3
click at [459, 144] on textarea "كيس شفاف من الـ بولي فينيل كلوريد، مثالي للشوكولاتة أو الحلويات الصغيرة. المكون…" at bounding box center [466, 160] width 203 height 43
click at [458, 143] on textarea "كيس شفاف من الـ بولي فينيل كلوريد، مثالي للشوكولاتة أو الحلويات الصغيرة. المكون…" at bounding box center [466, 160] width 203 height 43
click at [507, 167] on textarea "كيس شفاف من الـ بولي فينيل كلوريد، مثالي للشوكولاتة أو الحلويات الصغيرة. المكون…" at bounding box center [466, 160] width 203 height 43
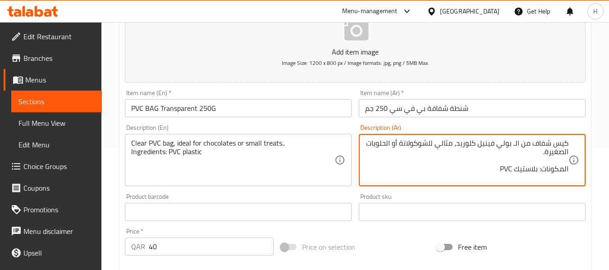
drag, startPoint x: 501, startPoint y: 170, endPoint x: 515, endPoint y: 172, distance: 14.2
click at [515, 172] on textarea "كيس شفاف من الـ بولي فينيل كلوريد، مثالي للشوكولاتة أو الحلويات الصغيرة. المكون…" at bounding box center [466, 160] width 203 height 43
click at [512, 175] on textarea "كيس شفاف من الـ بولي فينيل كلوريد، مثالي للشوكولاتة أو الحلويات الصغيرة. المكون…" at bounding box center [466, 160] width 203 height 43
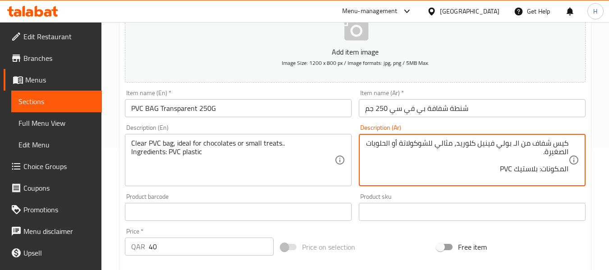
click at [510, 174] on textarea "كيس شفاف من الـ بولي فينيل كلوريد، مثالي للشوكولاتة أو الحلويات الصغيرة. المكون…" at bounding box center [466, 160] width 203 height 43
click at [503, 168] on textarea "كيس شفاف من الـ بولي فينيل كلوريد، مثالي للشوكولاتة أو الحلويات الصغيرة. المكون…" at bounding box center [466, 160] width 203 height 43
click at [504, 167] on textarea "كيس شفاف من الـ بولي فينيل كلوريد، مثالي للشوكولاتة أو الحلويات الصغيرة. المكون…" at bounding box center [466, 160] width 203 height 43
paste textarea "بولي فينيل كلوريد"
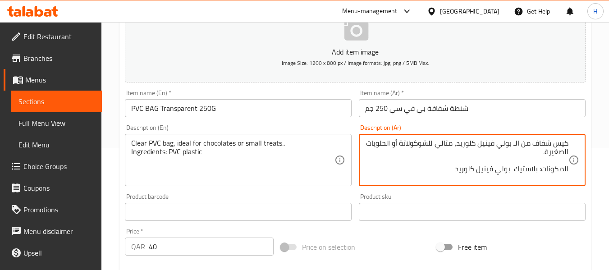
scroll to position [367, 0]
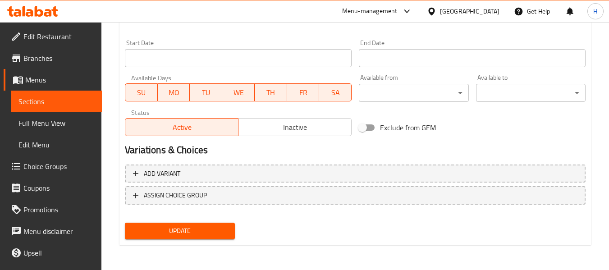
type textarea "كيس شفاف من الـ بولي فينيل كلوريد، مثالي للشوكولاتة أو الحلويات الصغيرة. المكون…"
click at [231, 226] on button "Update" at bounding box center [180, 231] width 110 height 17
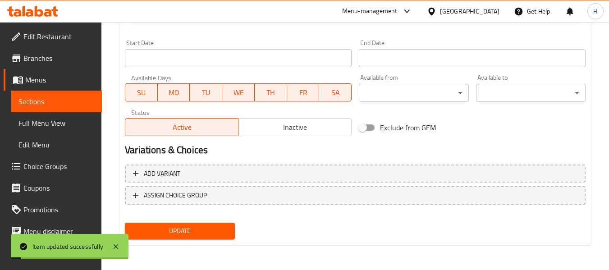
scroll to position [0, 0]
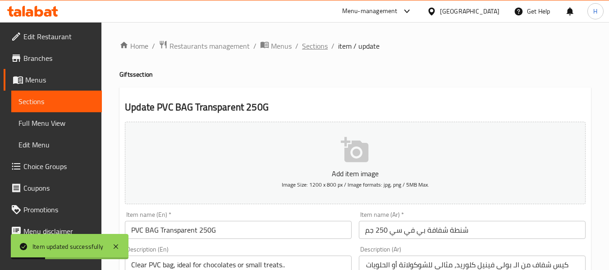
click at [311, 46] on span "Sections" at bounding box center [315, 46] width 26 height 11
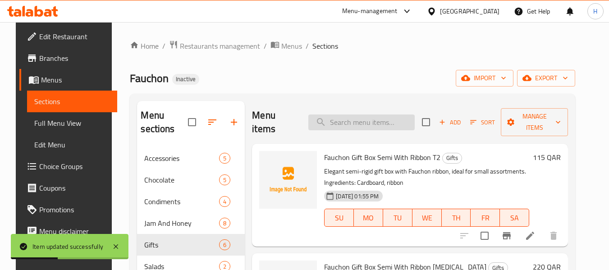
click at [370, 124] on input "search" at bounding box center [361, 123] width 106 height 16
paste input "Coffee Ground [GEOGRAPHIC_DATA] 125g Tin"
drag, startPoint x: 385, startPoint y: 123, endPoint x: 462, endPoint y: 128, distance: 77.7
click at [429, 127] on div "Menu items Coffee Ground [GEOGRAPHIC_DATA] 125g Tin Add Sort Manage items" at bounding box center [410, 122] width 316 height 43
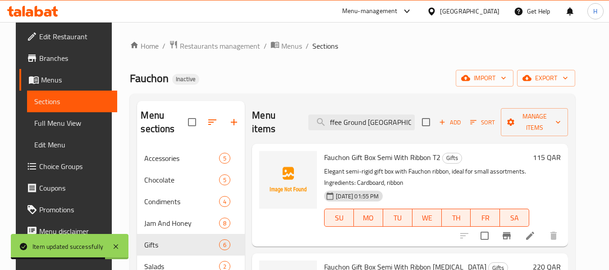
type input "Coffee Ground [GEOGRAPHIC_DATA] 125g Tin"
drag, startPoint x: 462, startPoint y: 128, endPoint x: 532, endPoint y: 132, distance: 70.0
click at [532, 132] on div "Add Sort Manage items" at bounding box center [495, 122] width 146 height 28
click at [399, 122] on input "Coffee Ground [GEOGRAPHIC_DATA] 125g Tin" at bounding box center [361, 123] width 106 height 16
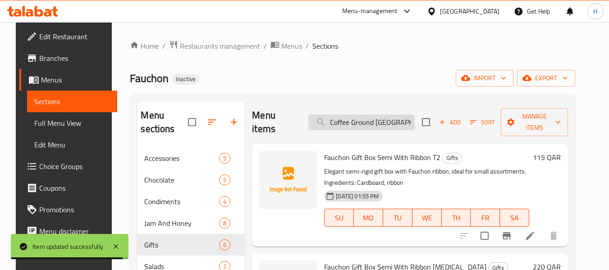
click at [399, 122] on input "Coffee Ground [GEOGRAPHIC_DATA] 125g Tin" at bounding box center [361, 123] width 106 height 16
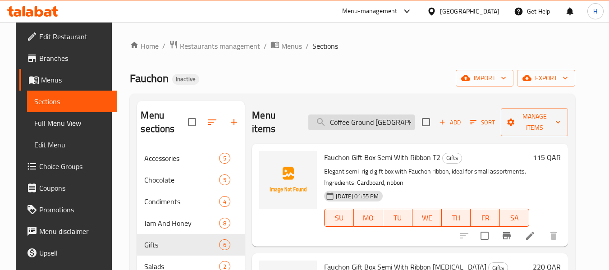
scroll to position [0, 8]
drag, startPoint x: 402, startPoint y: 124, endPoint x: 449, endPoint y: 129, distance: 46.7
click at [449, 129] on div "Menu items Coffee Ground [GEOGRAPHIC_DATA] 125g Tin Add Sort Manage items" at bounding box center [410, 122] width 316 height 43
click at [449, 129] on button "Add" at bounding box center [450, 122] width 29 height 14
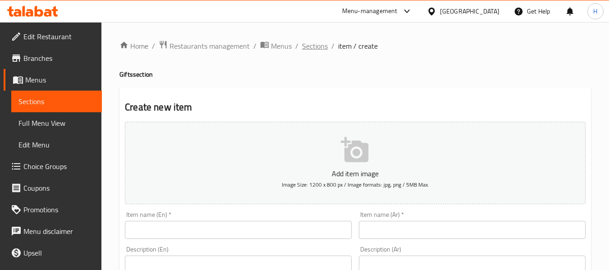
click at [318, 47] on span "Sections" at bounding box center [315, 46] width 26 height 11
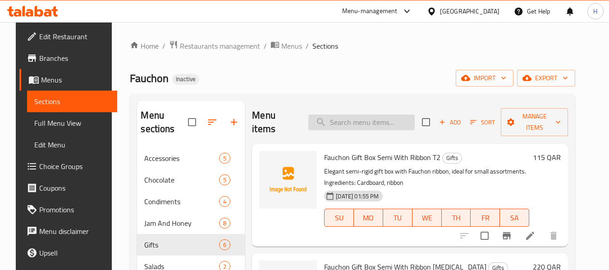
click at [368, 129] on input "search" at bounding box center [361, 123] width 106 height 16
paste input "Coffee Ground [GEOGRAPHIC_DATA] 125g Tin"
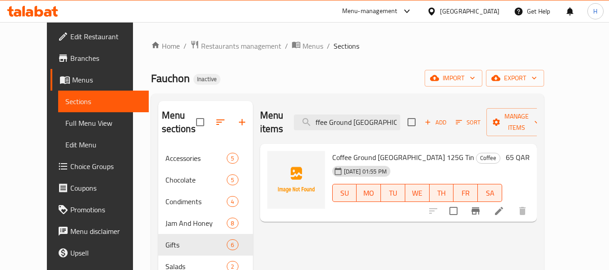
type input "Coffee Ground [GEOGRAPHIC_DATA] 125g Tin"
click at [505, 206] on icon at bounding box center [499, 211] width 11 height 11
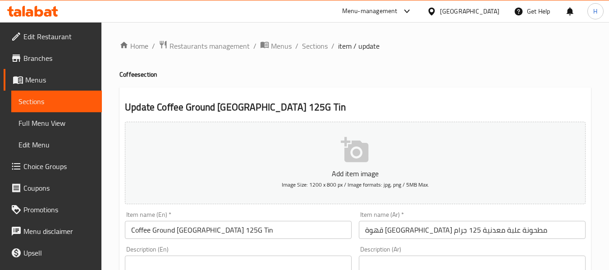
paste textarea "EN: Parisian blend of Arabica & Robusta, creamy and full-bodied."
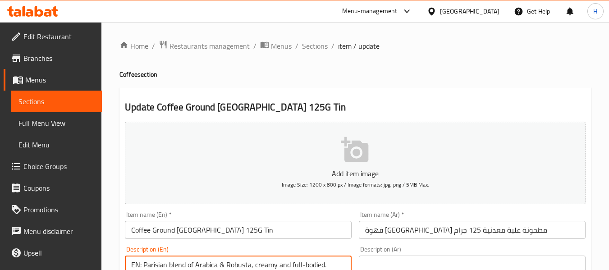
scroll to position [18, 0]
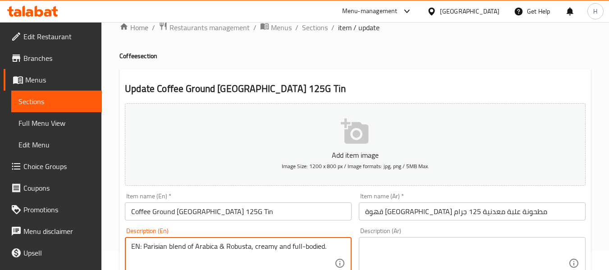
click at [143, 244] on textarea "EN: Parisian blend of Arabica & Robusta, creamy and full-bodied." at bounding box center [232, 263] width 203 height 43
click at [143, 244] on textarea "Parisian blend of Arabica & Robusta, creamy and full-bodied." at bounding box center [232, 263] width 203 height 43
type textarea "Parisian blend of Arabica & Robusta, creamy and full-bodied."
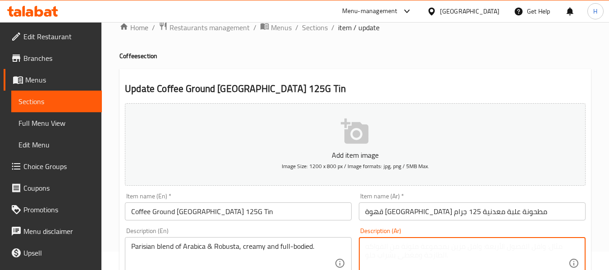
click at [561, 244] on textarea at bounding box center [466, 263] width 203 height 43
paste textarea "مزيج باريسي من أرابيكا وروبوستا، غني وكريمي"
type textarea "مزيج باريسي من أرابيكا وروبوستا، غني وكريمي"
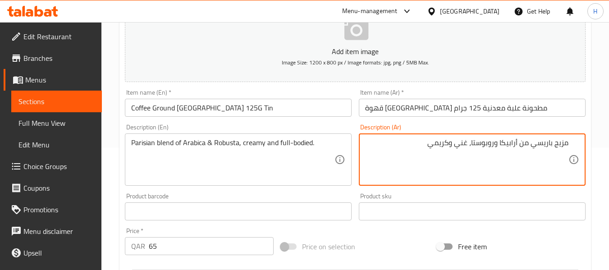
scroll to position [139, 0]
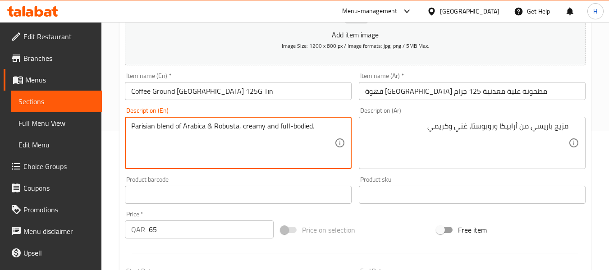
paste textarea "Ingredients: 100% coffee (Arabica & Robusta)"
click at [131, 143] on textarea "Parisian blend of Arabica & Robusta, creamy and full-bodied. Ingredients: 100% …" at bounding box center [232, 143] width 203 height 43
type textarea "Parisian blend of Arabica & Robusta, creamy and full-bodied. Ingredients: 100% …"
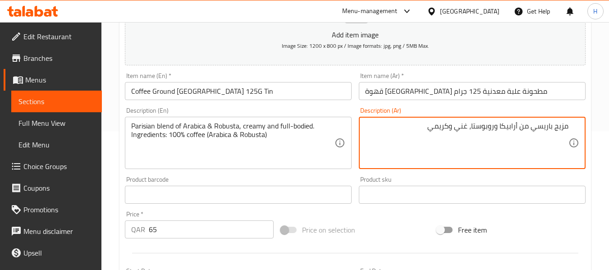
paste textarea "المكونات: 100% قهوة (أرابيكا وروبوستا)"
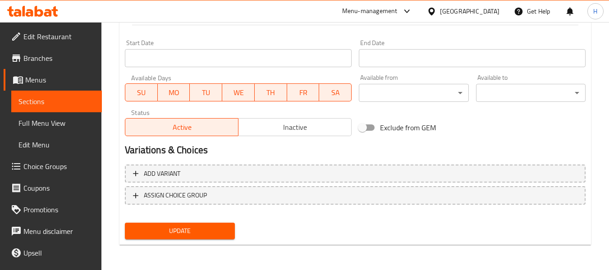
type textarea "مزيج باريسي من أرابيكا وروبوستا، غني وكريمي المكونات: 100% قهوة (أرابيكا وروبوس…"
click at [166, 234] on span "Update" at bounding box center [179, 231] width 95 height 11
click at [156, 237] on span "Update" at bounding box center [179, 231] width 95 height 11
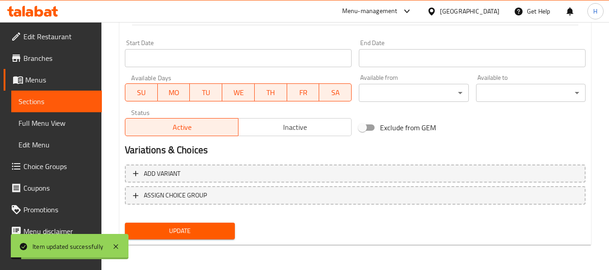
click at [37, 125] on span "Full Menu View" at bounding box center [56, 123] width 76 height 11
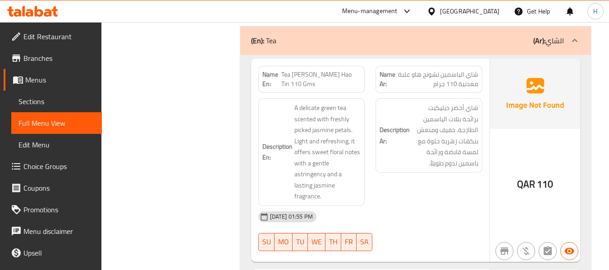
scroll to position [5898, 0]
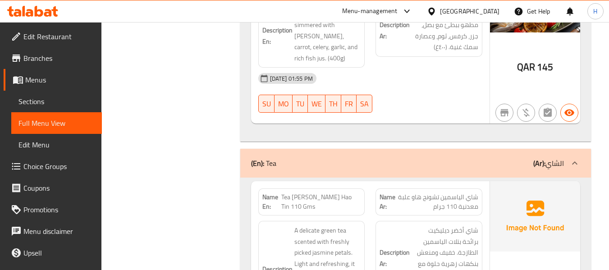
click at [32, 102] on span "Sections" at bounding box center [56, 101] width 76 height 11
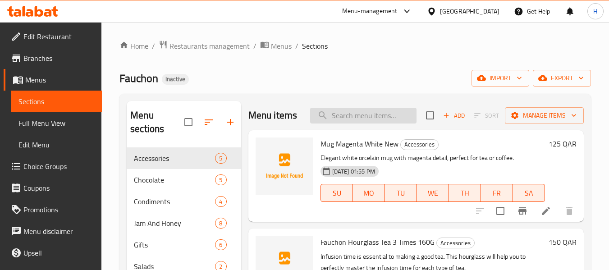
click at [370, 118] on input "search" at bounding box center [363, 116] width 106 height 16
paste input "Mug Magenta White New"
type input "Mug Magenta White New"
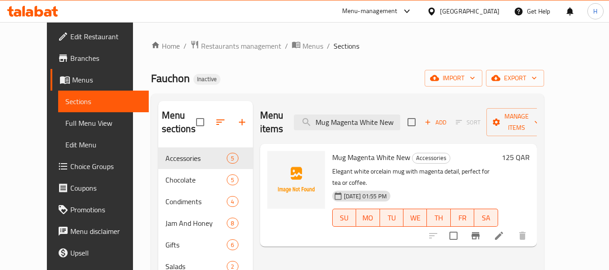
click at [512, 228] on li at bounding box center [499, 236] width 25 height 16
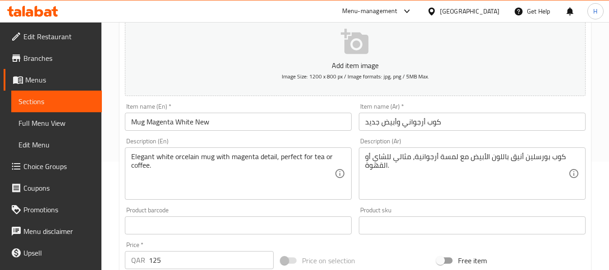
scroll to position [120, 0]
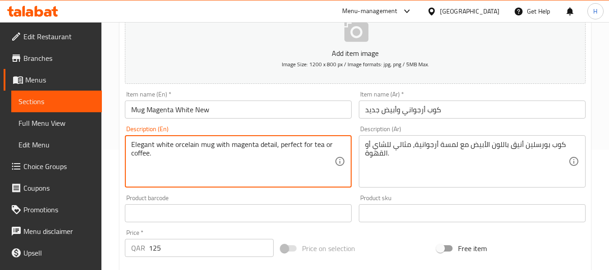
paste textarea "Ingredients: Porcelain"
type textarea "Elegant white orcelain mug with magenta detail, perfect for tea or coffee. Ingr…"
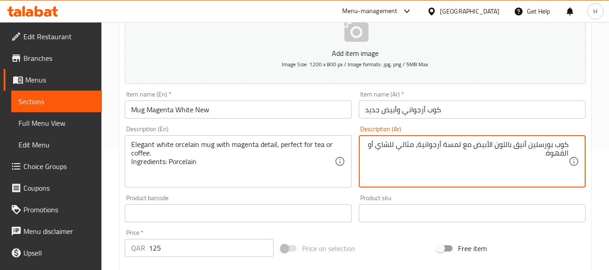
paste textarea "المكونات: البورسلين"
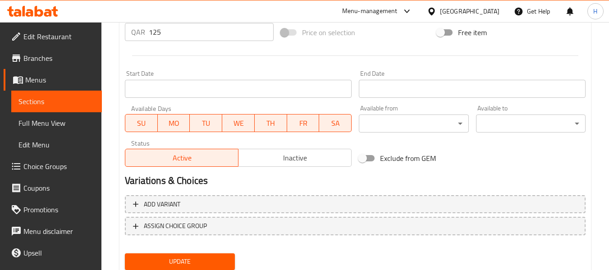
scroll to position [367, 0]
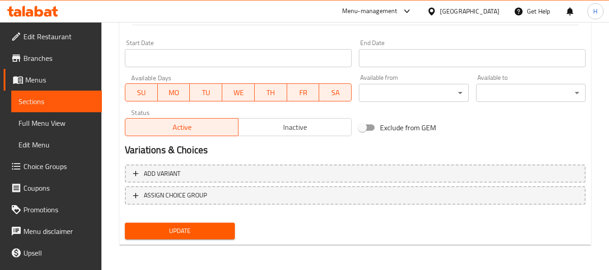
type textarea "كوب بورسلين أنيق باللون الأبيض مع لمسة أرجوانية، مثالي للشاي أو القهوة. المكونا…"
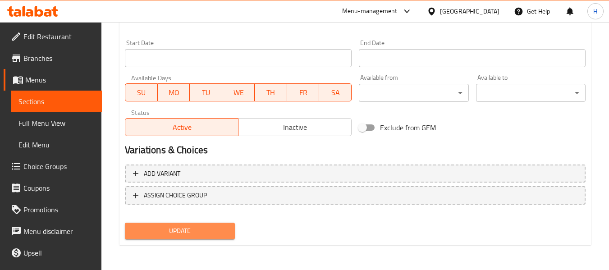
click at [220, 230] on span "Update" at bounding box center [179, 231] width 95 height 11
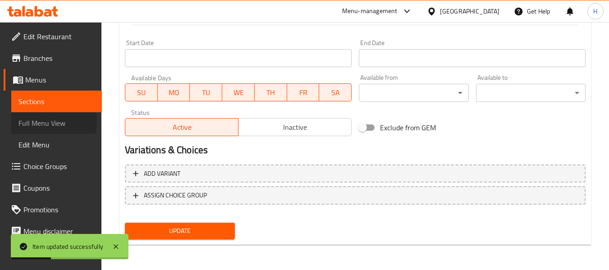
drag, startPoint x: 29, startPoint y: 120, endPoint x: 574, endPoint y: 0, distance: 557.8
click at [29, 120] on span "Full Menu View" at bounding box center [56, 123] width 76 height 11
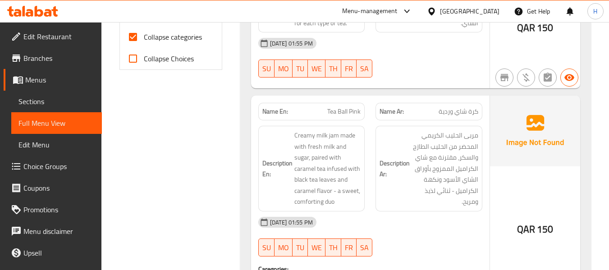
scroll to position [481, 0]
